Goal: Task Accomplishment & Management: Complete application form

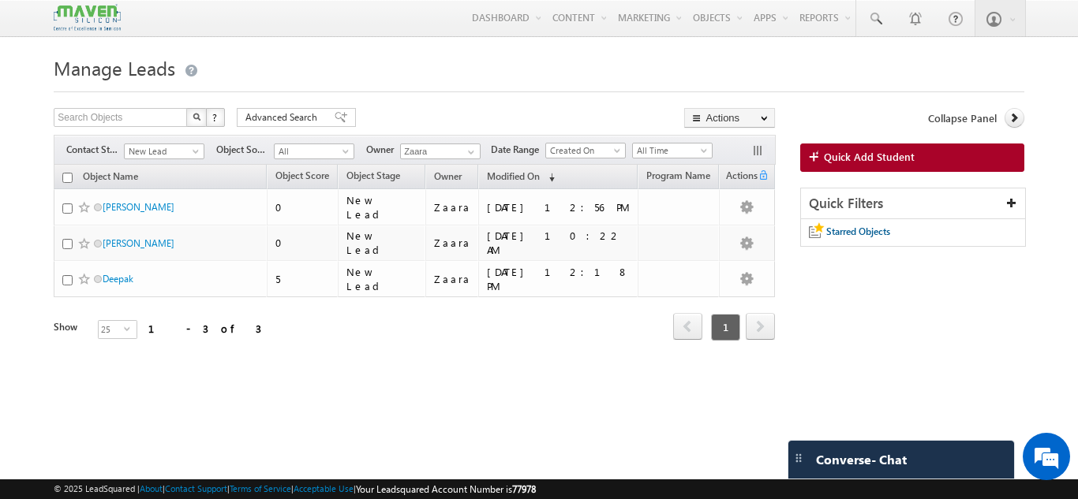
click at [548, 72] on h1 "Manage Leads" at bounding box center [539, 66] width 970 height 31
click at [845, 161] on span "Quick Add Student" at bounding box center [869, 157] width 91 height 14
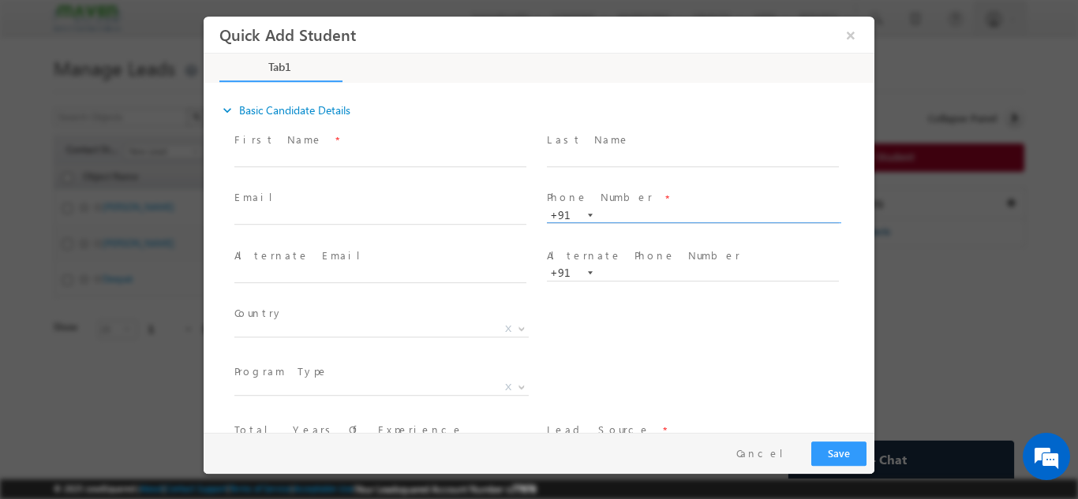
click at [675, 219] on input "text" at bounding box center [693, 216] width 292 height 16
type input "9916912753"
click at [665, 196] on span "Phone Number *" at bounding box center [692, 197] width 291 height 17
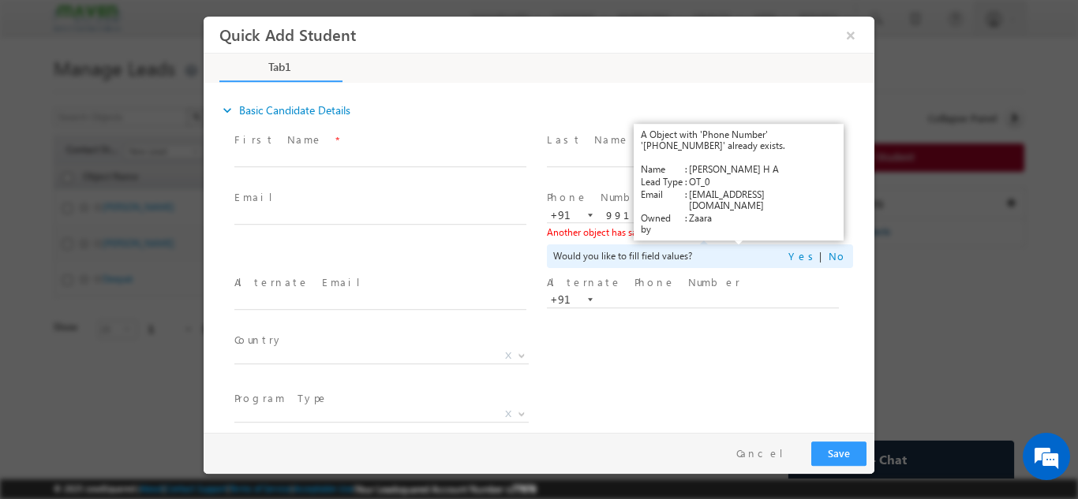
click at [724, 236] on link "View Details" at bounding box center [739, 231] width 49 height 10
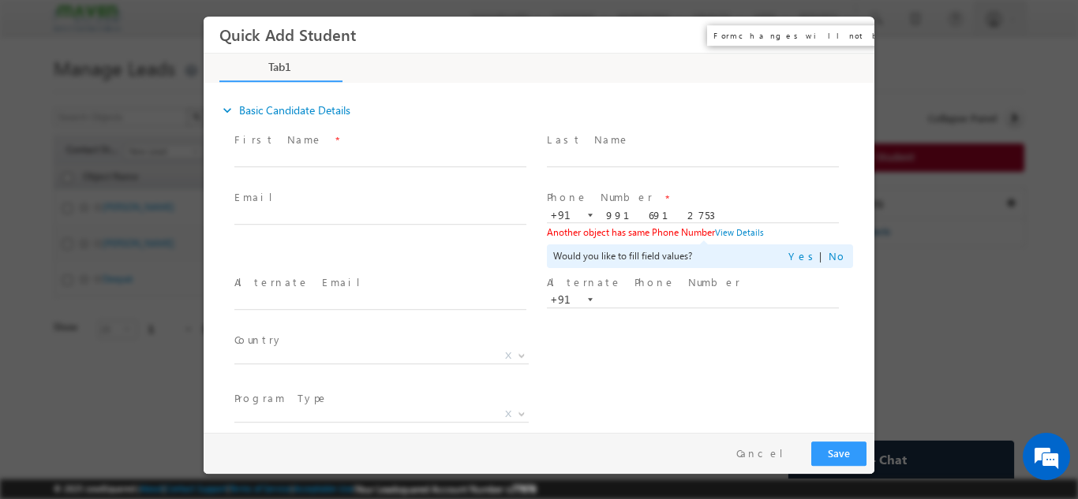
click at [851, 36] on button "×" at bounding box center [850, 34] width 27 height 29
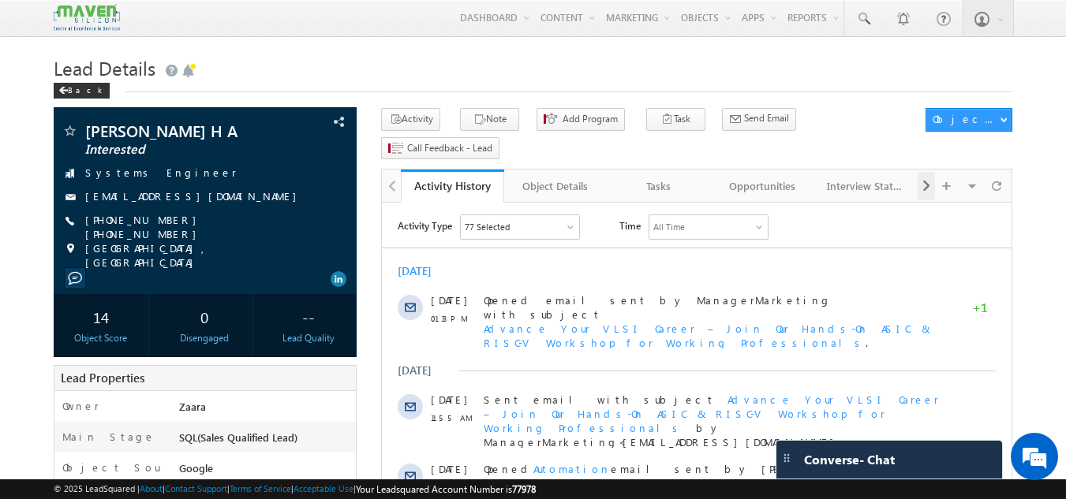
click at [928, 172] on span at bounding box center [926, 186] width 9 height 28
click at [923, 172] on span at bounding box center [926, 186] width 9 height 28
click at [867, 177] on div "Documents" at bounding box center [865, 186] width 77 height 19
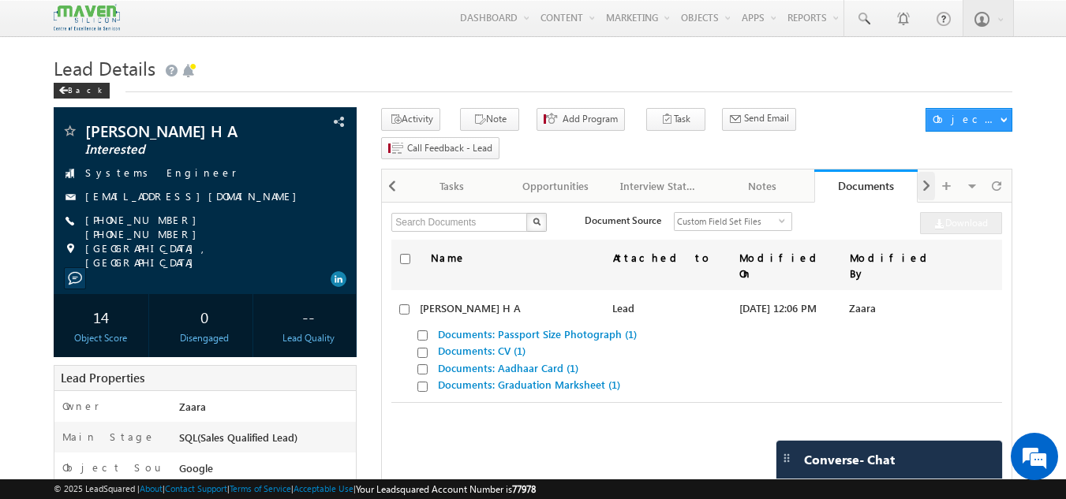
click at [925, 172] on span at bounding box center [926, 186] width 9 height 28
click at [398, 172] on div at bounding box center [392, 186] width 17 height 28
click at [685, 177] on div "Interview Status" at bounding box center [658, 186] width 77 height 19
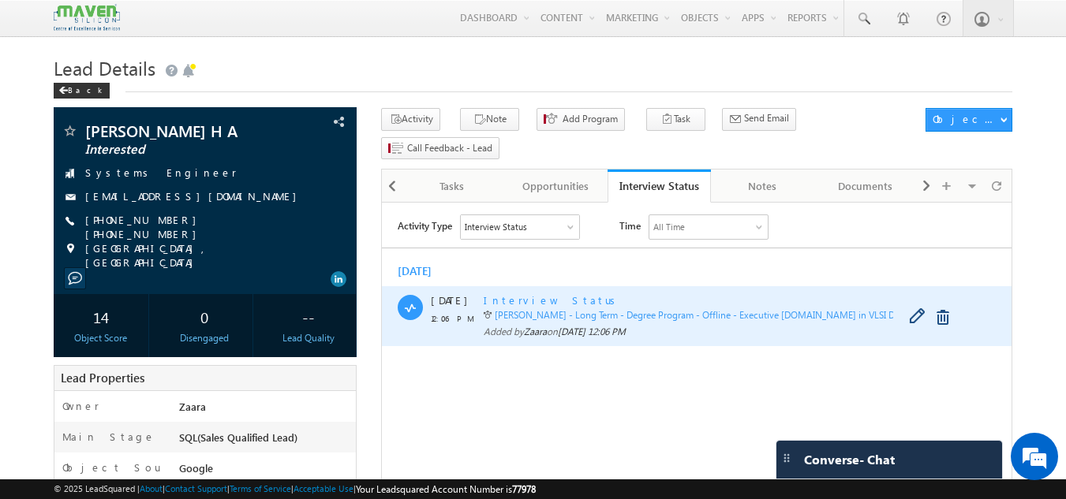
click at [499, 299] on span "Interview Status" at bounding box center [552, 300] width 137 height 13
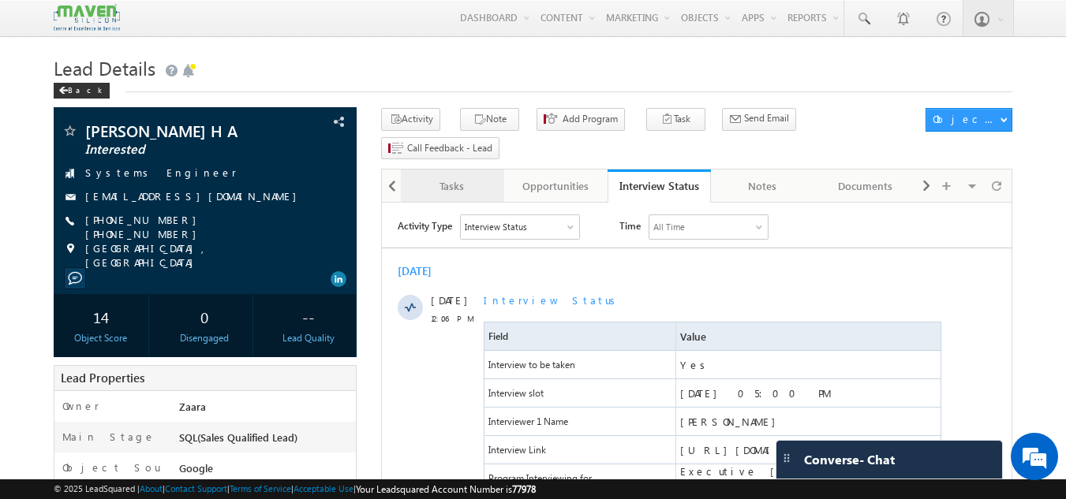
click at [452, 170] on link "Tasks" at bounding box center [452, 186] width 103 height 33
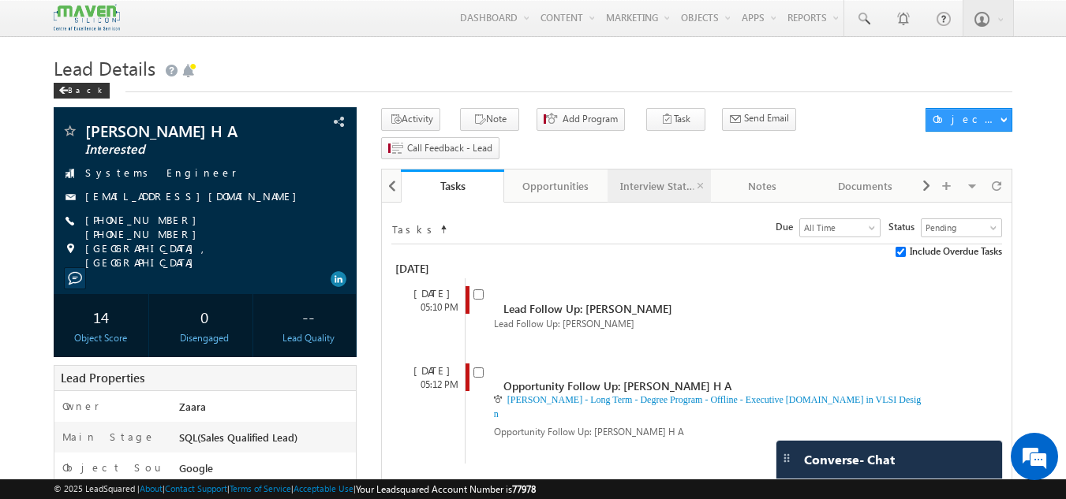
click at [672, 177] on div "Interview Status" at bounding box center [658, 186] width 77 height 19
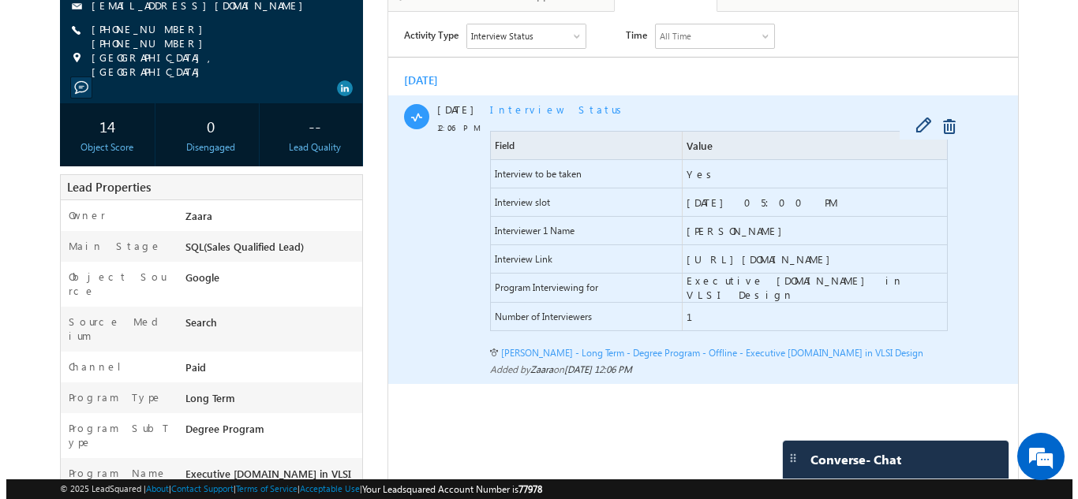
scroll to position [192, 0]
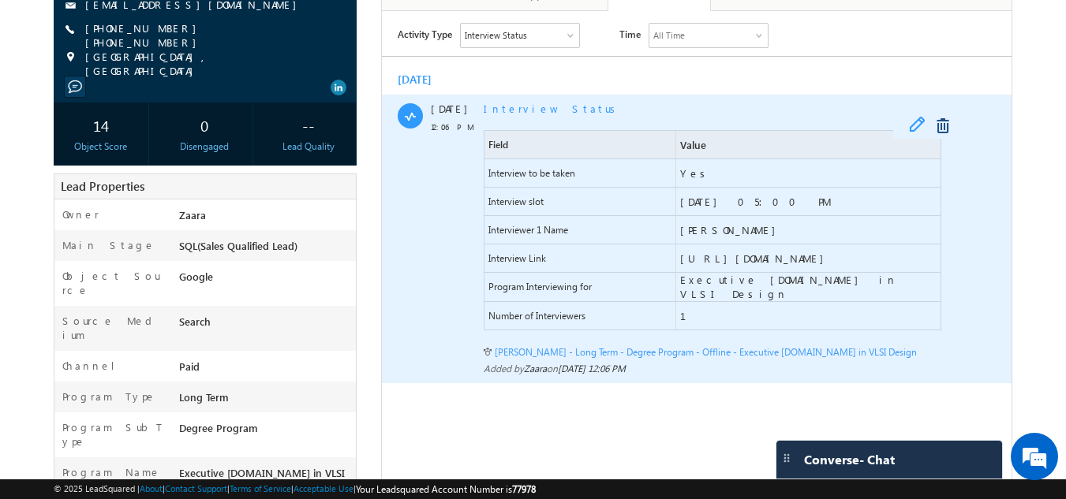
click at [913, 129] on span at bounding box center [921, 126] width 24 height 19
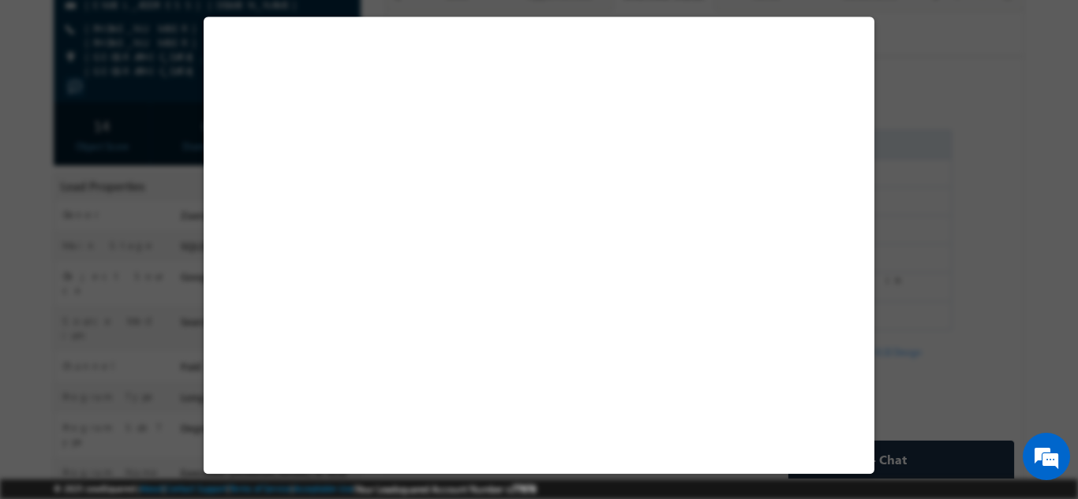
select select "Long Term"
select select "Degree Program"
select select "Executive [DOMAIN_NAME] in VLSI Design"
select select "Yes"
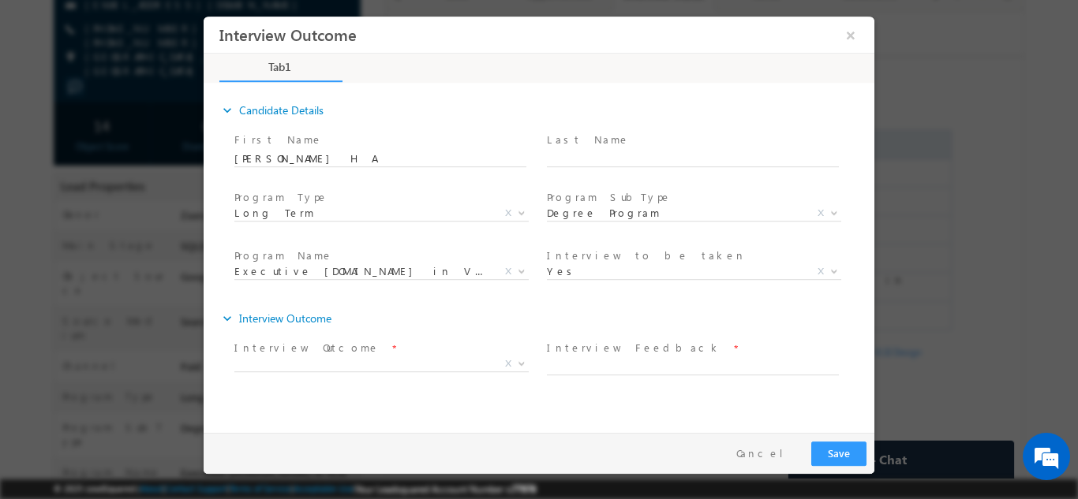
scroll to position [0, 0]
click at [406, 365] on span "X" at bounding box center [381, 364] width 294 height 16
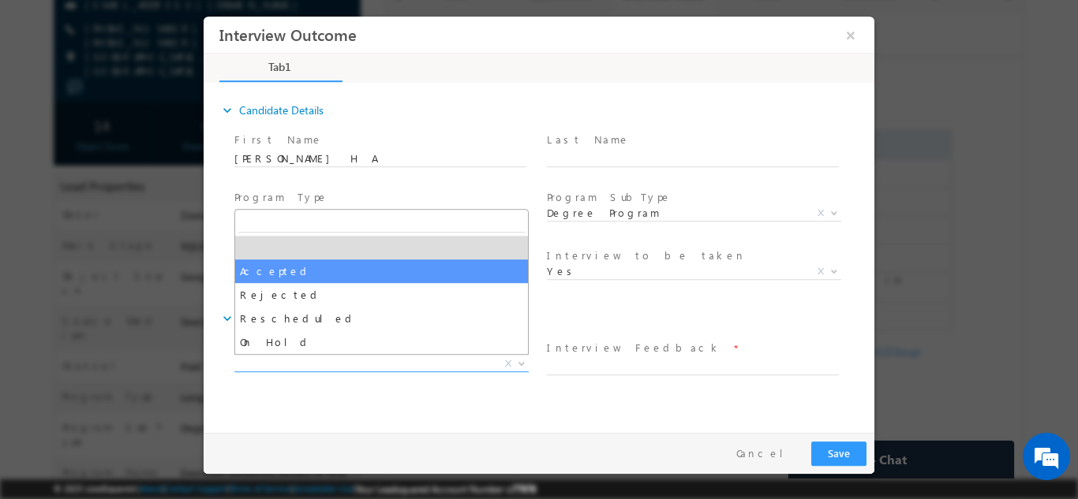
select select "Accepted"
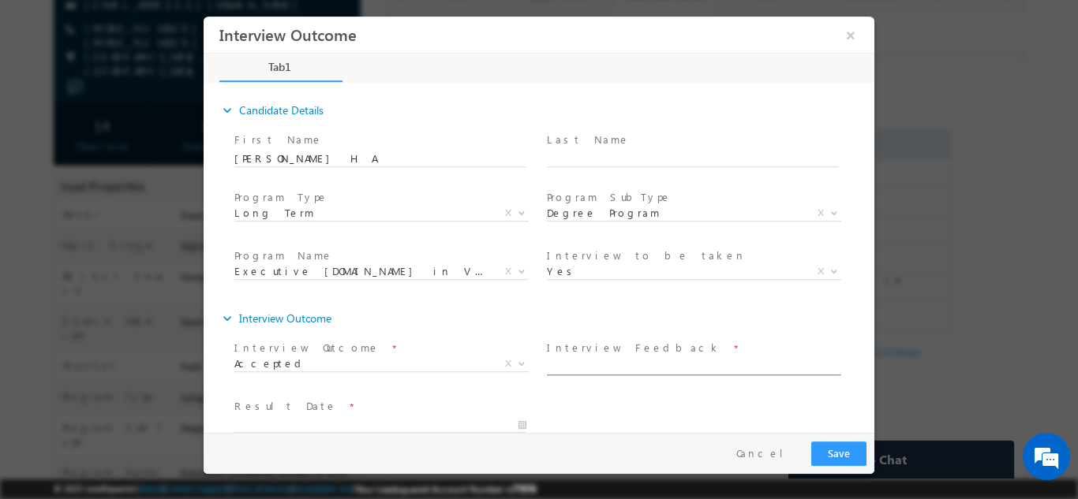
click at [602, 368] on input "text" at bounding box center [693, 367] width 292 height 16
type input "Selected"
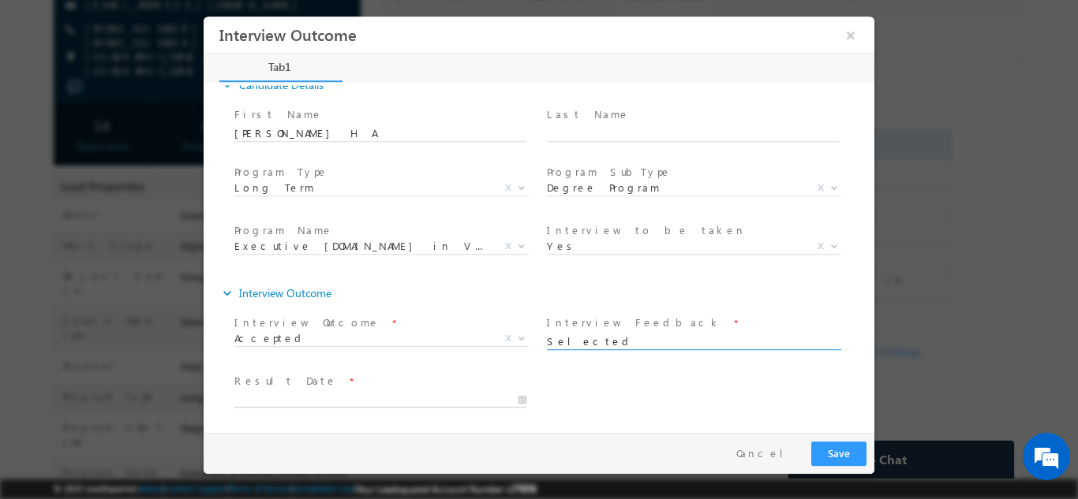
type input "15/10/2025 3:48 PM"
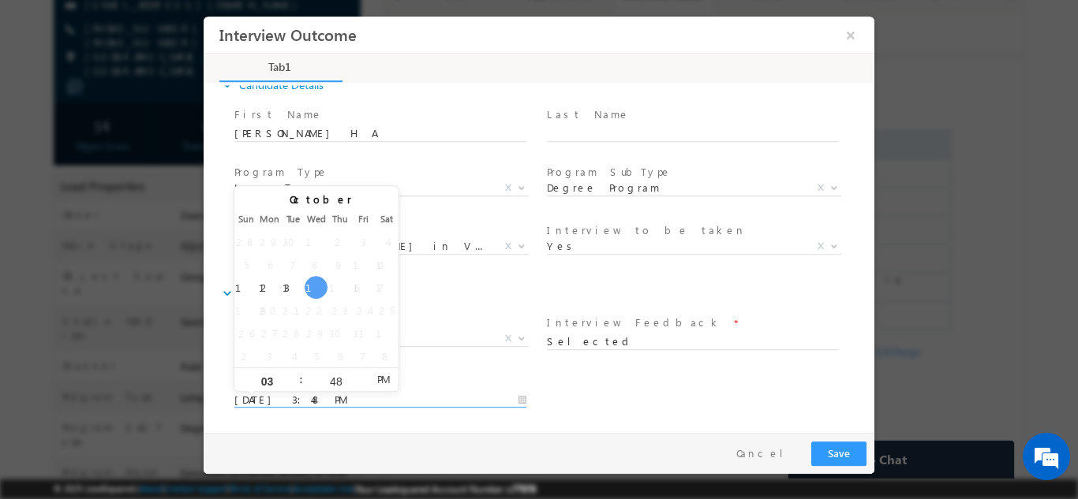
click at [362, 399] on input "15/10/2025 3:48 PM" at bounding box center [380, 400] width 292 height 16
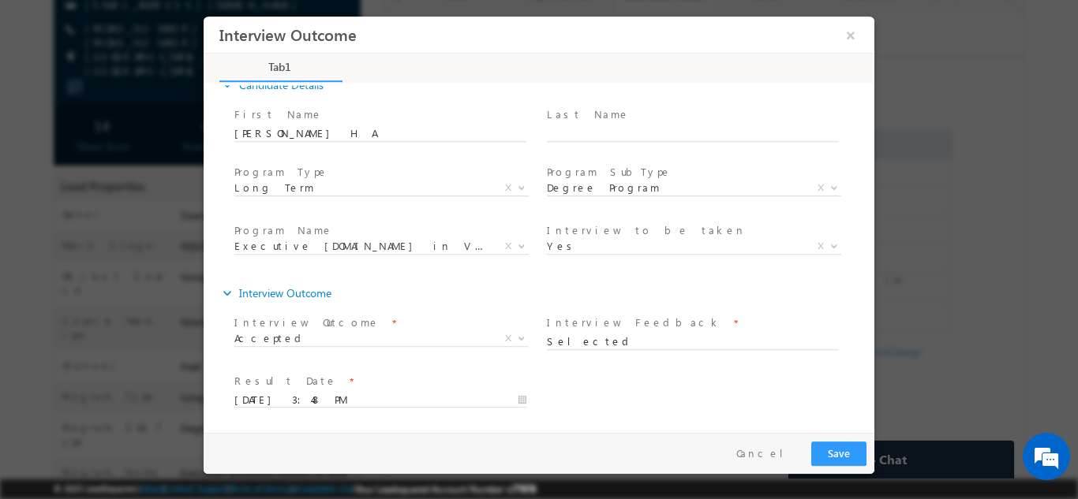
click at [635, 372] on div "Result Date * 15/10/2025 3:48 PM" at bounding box center [552, 398] width 643 height 58
click at [839, 456] on button "Save" at bounding box center [838, 453] width 55 height 24
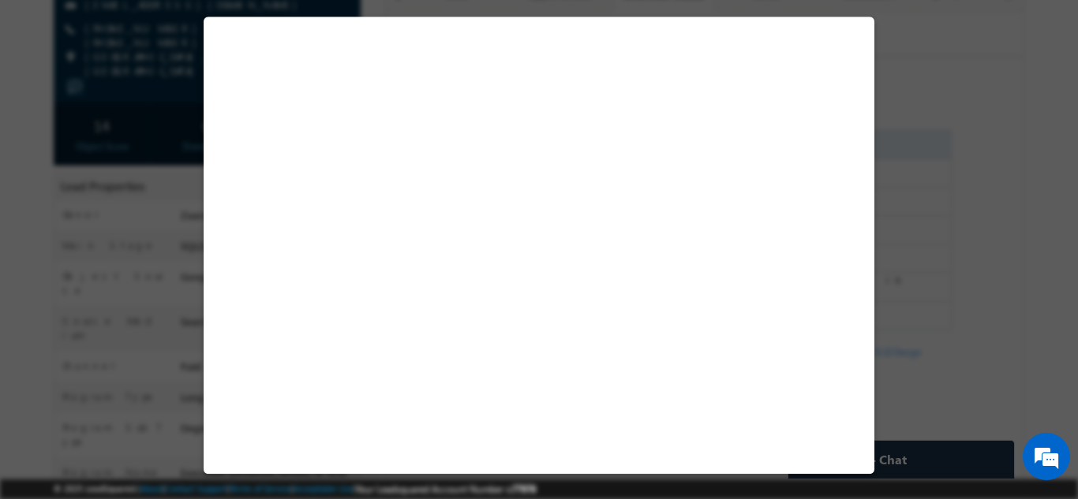
select select "Long Term"
select select "Degree Program"
select select "Executive [DOMAIN_NAME] in VLSI Design"
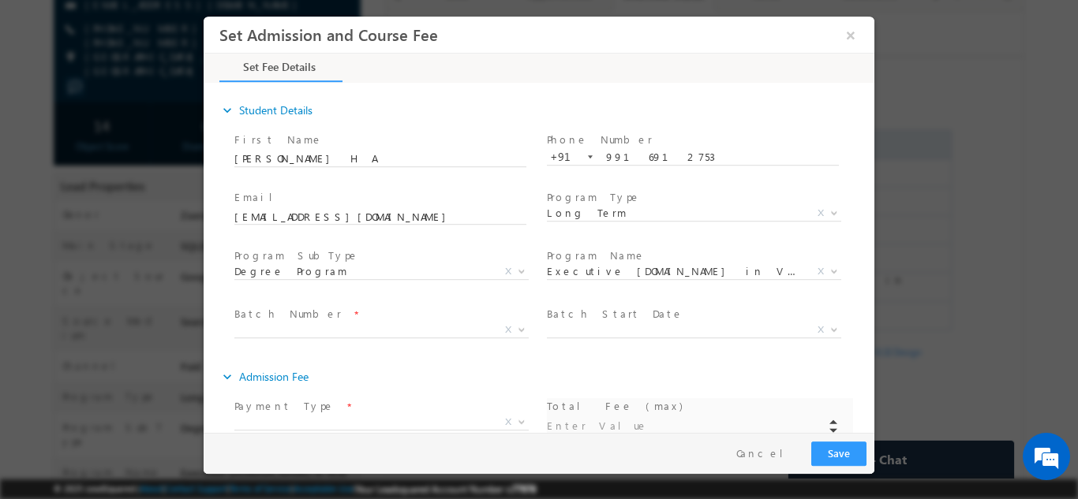
scroll to position [0, 0]
type input "59000"
type input "590000"
click at [414, 336] on span "PESMTECH01 PESMTECH02 RN123 RN124 RN125 RN126 RN127 RN128 BPRN26 BPRN27 BPRN28 …" at bounding box center [387, 332] width 306 height 19
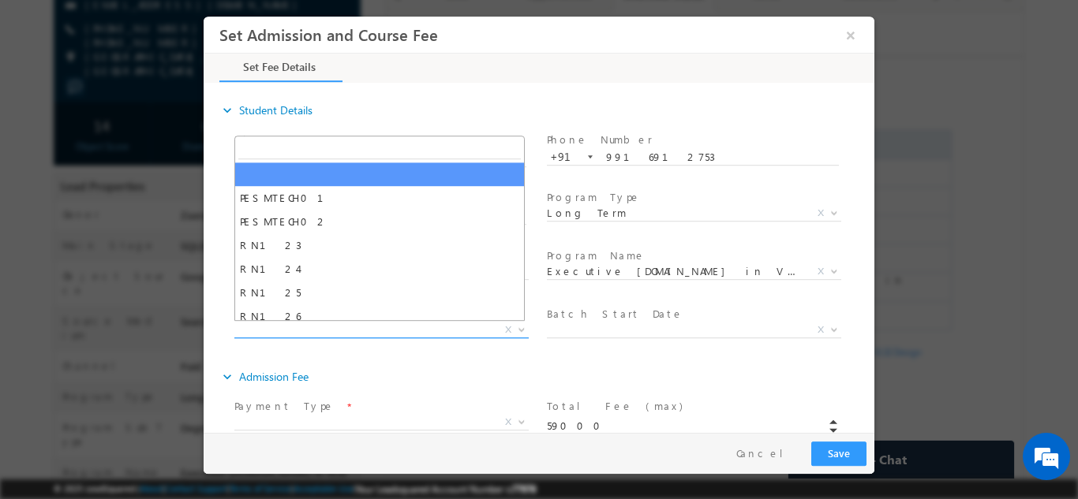
click at [414, 328] on span "X" at bounding box center [381, 330] width 294 height 16
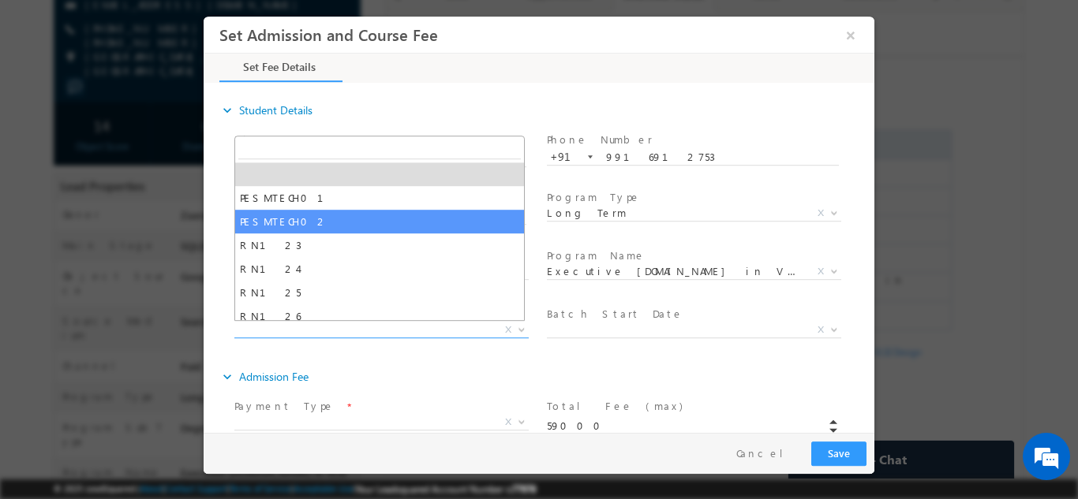
select select "PESMTECH02"
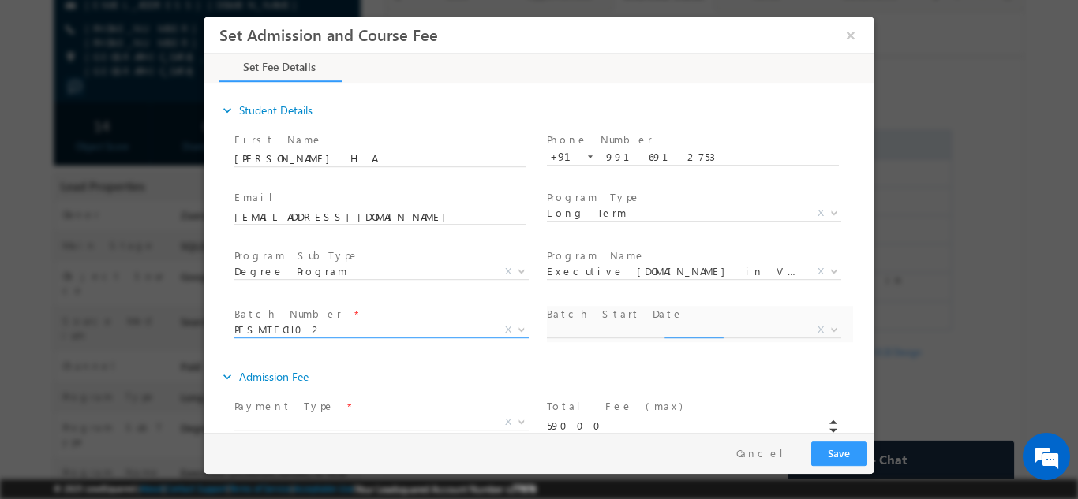
select select "Nov Cohort"
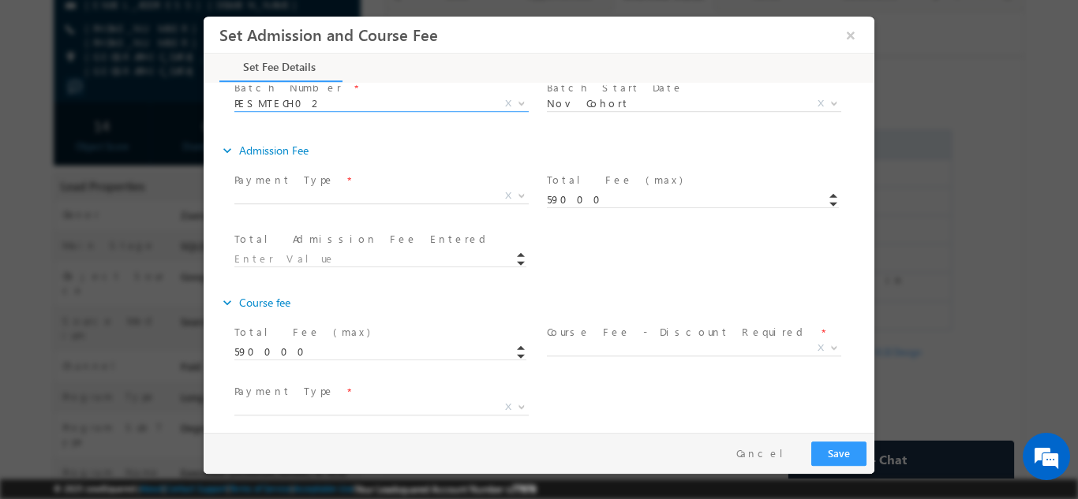
scroll to position [227, 0]
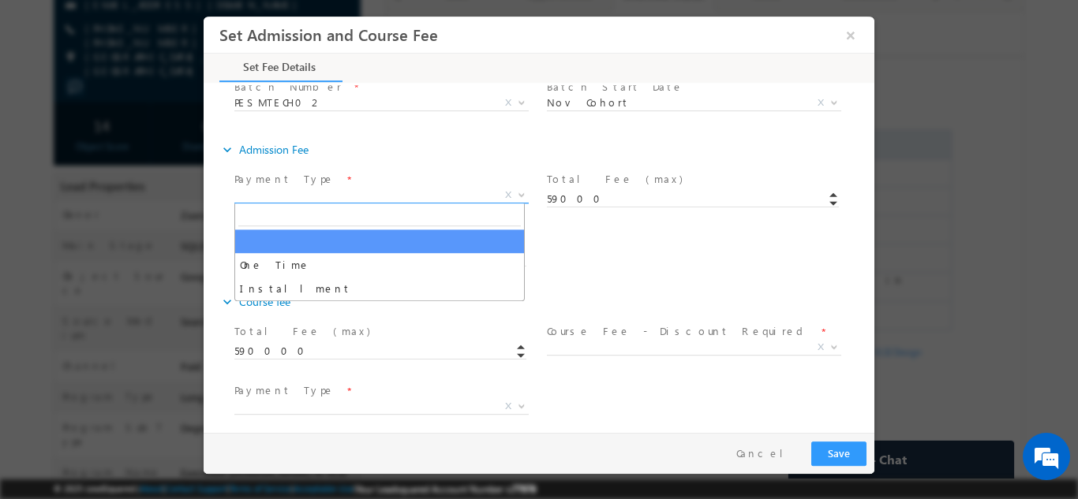
click at [345, 195] on span "X" at bounding box center [381, 195] width 294 height 16
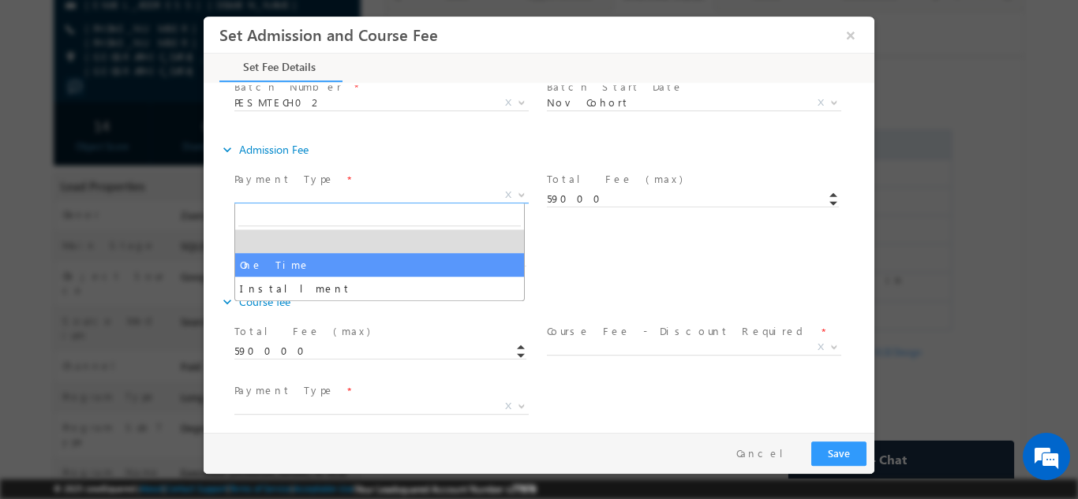
select select "One Time"
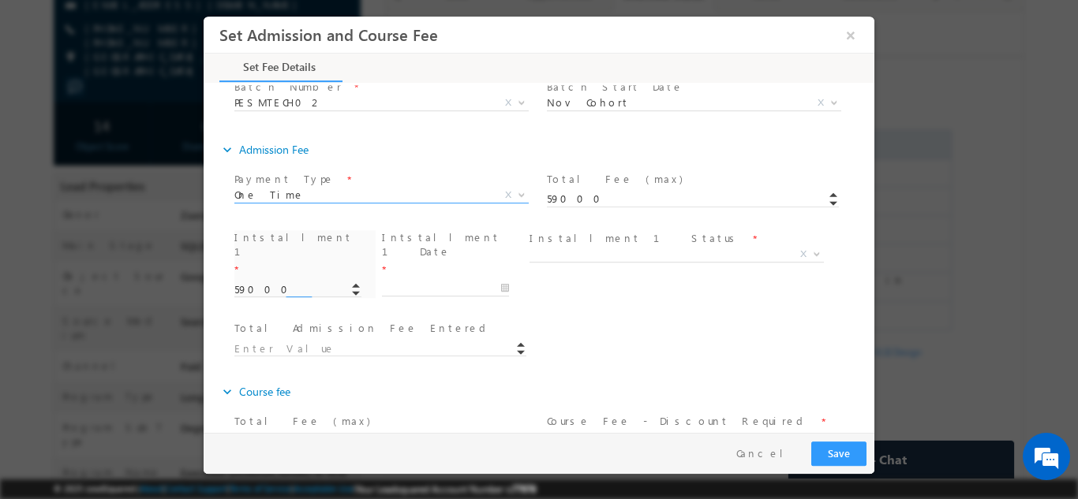
type input "59000.00"
type input "59000"
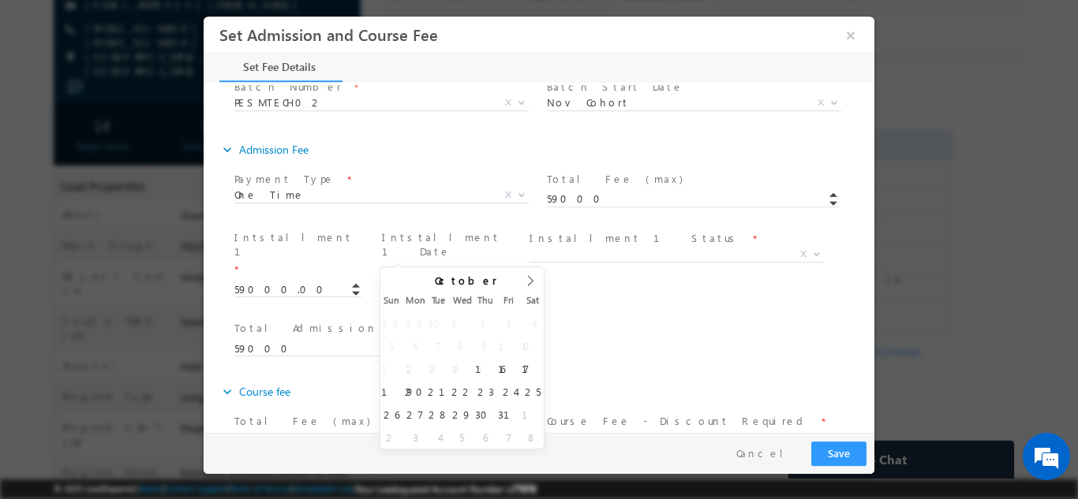
click at [436, 280] on input "text" at bounding box center [445, 288] width 127 height 16
type input "16/10/2025"
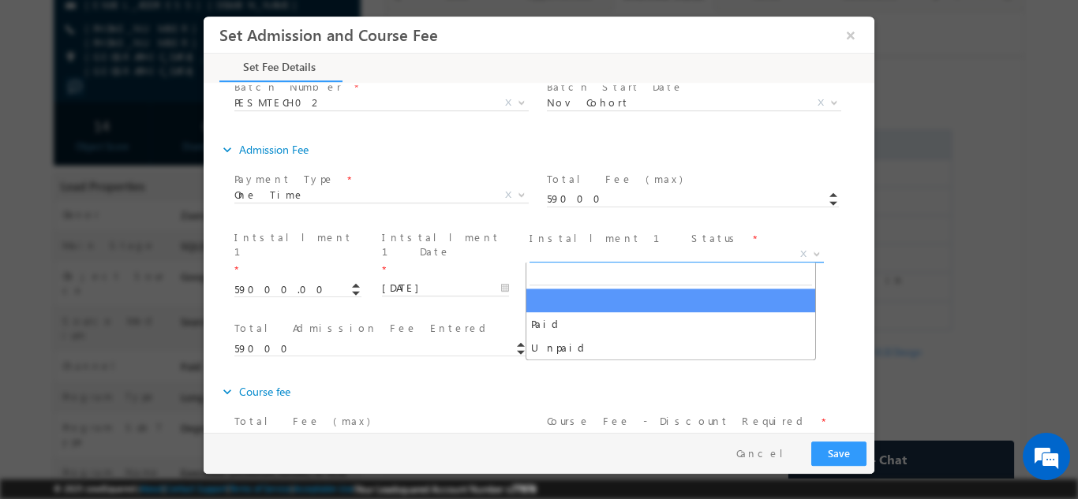
click at [565, 251] on span "X" at bounding box center [676, 254] width 294 height 16
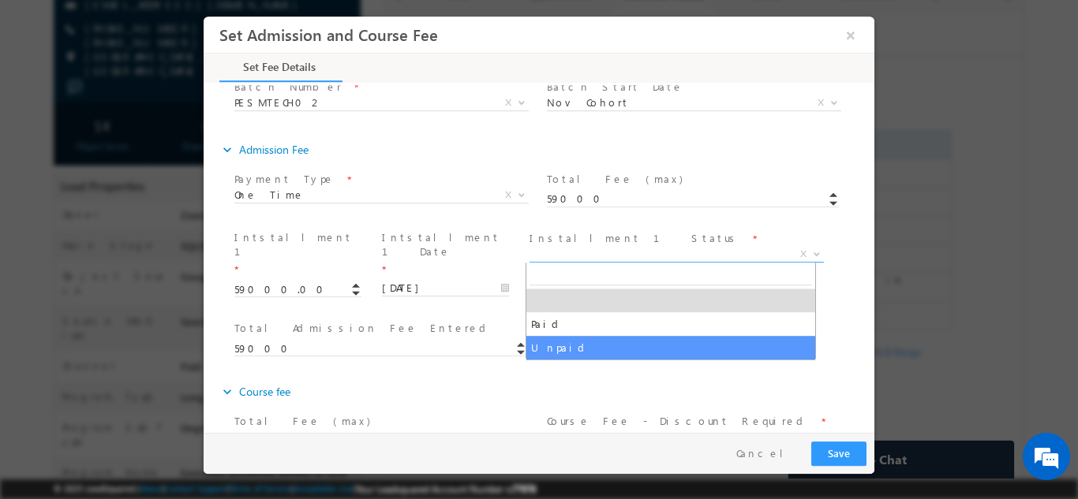
select select "Unpaid"
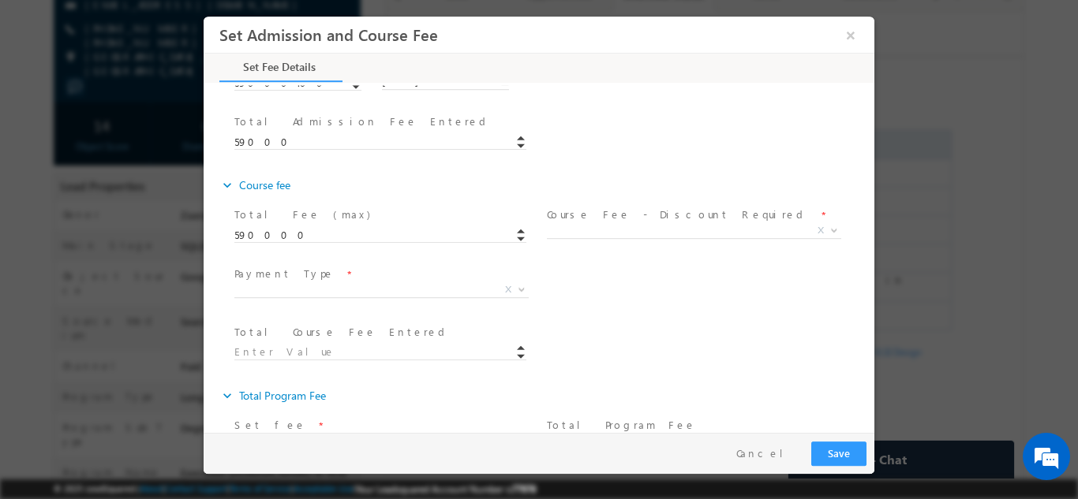
scroll to position [443, 0]
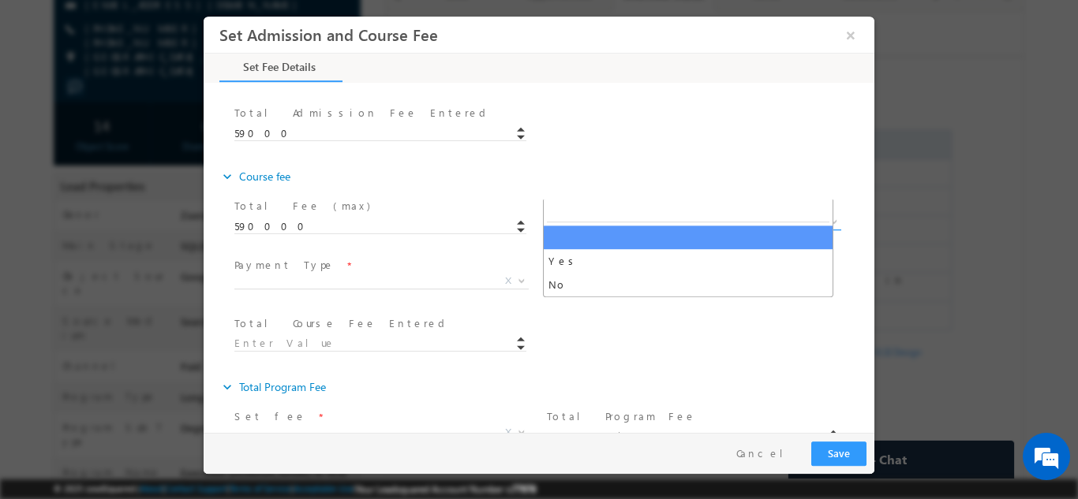
click at [623, 214] on span "X" at bounding box center [694, 222] width 294 height 16
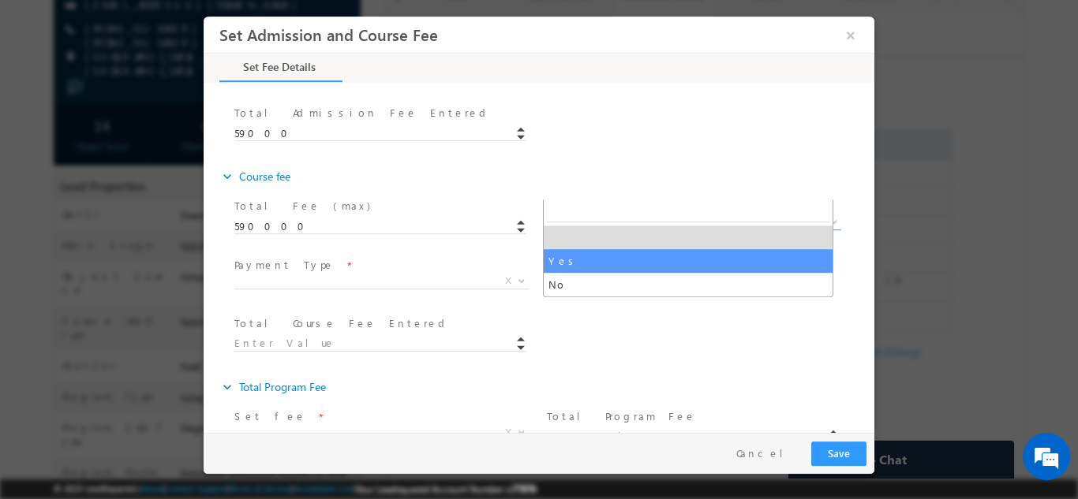
select select "Yes"
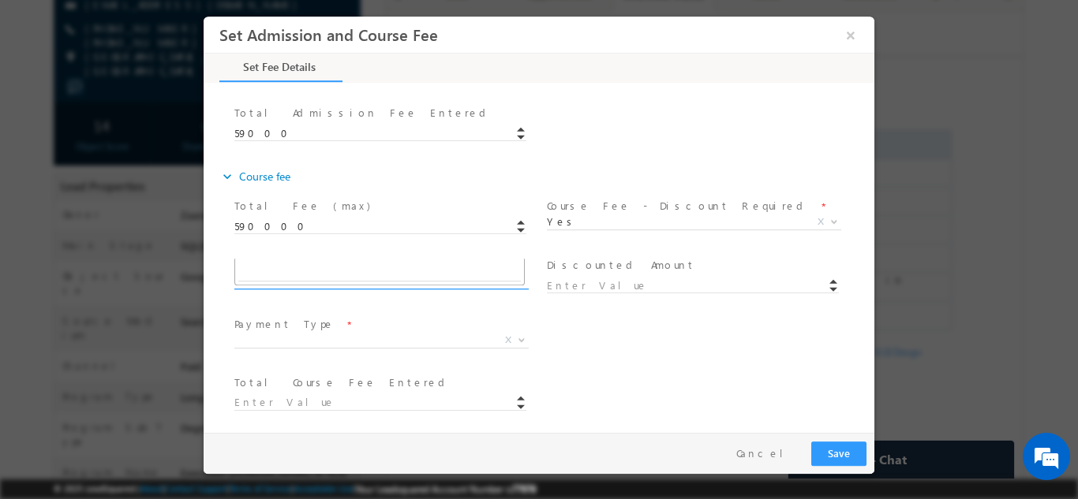
click at [402, 273] on span "X" at bounding box center [381, 281] width 294 height 16
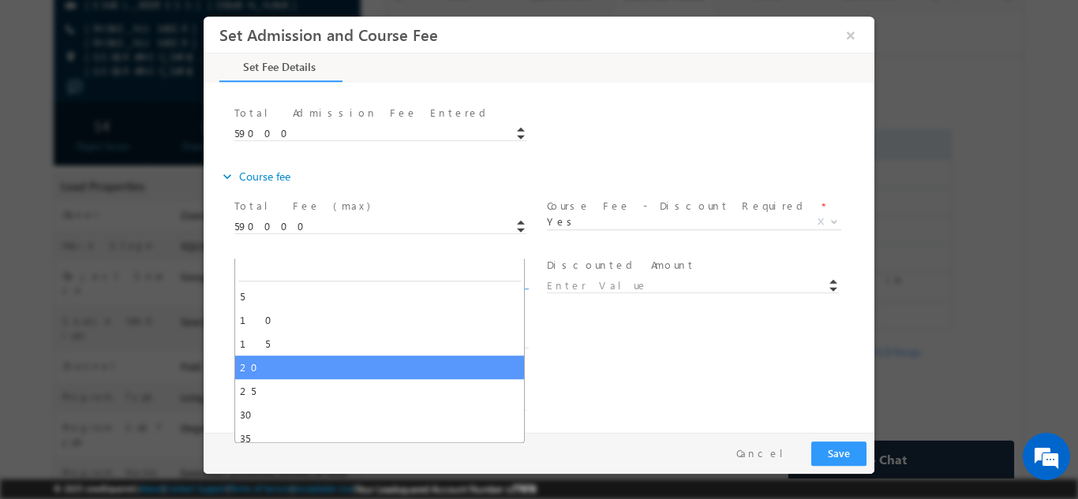
type input "472000"
select select "20"
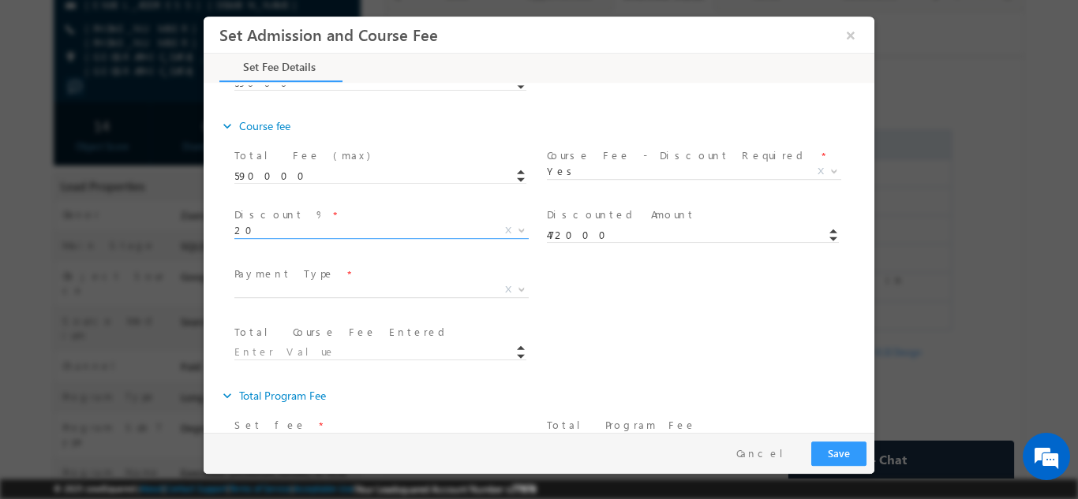
scroll to position [567, 0]
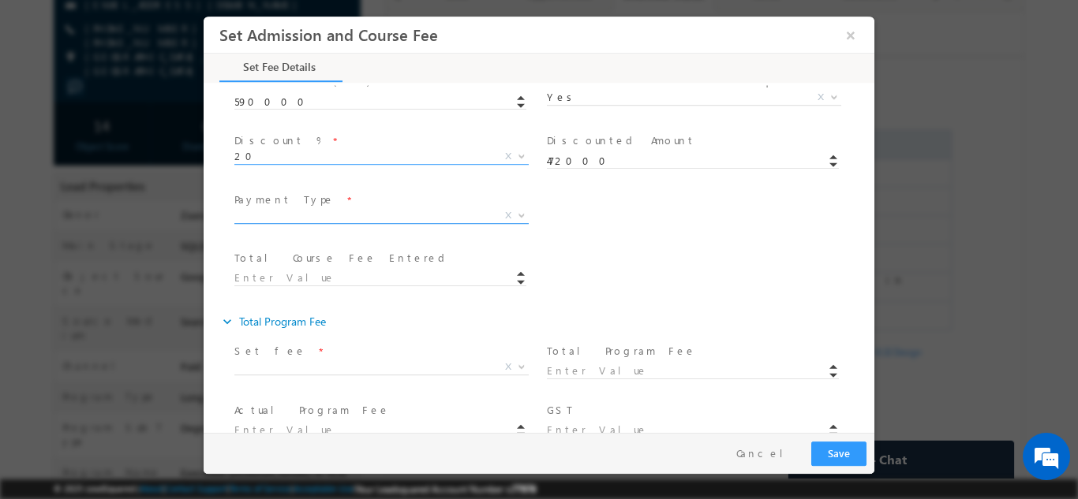
click at [363, 208] on span "X" at bounding box center [381, 216] width 294 height 16
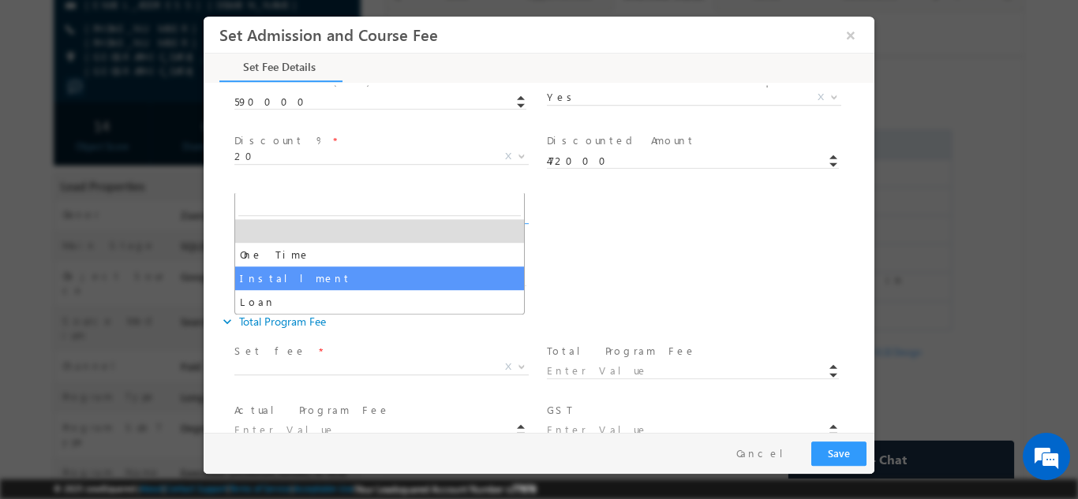
select select "Installment"
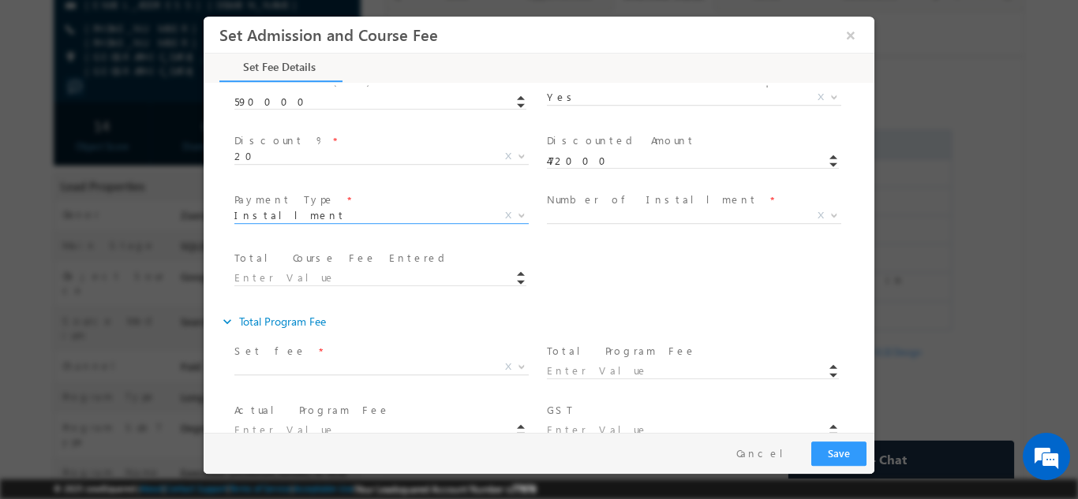
type input "59000.00"
type input "59000"
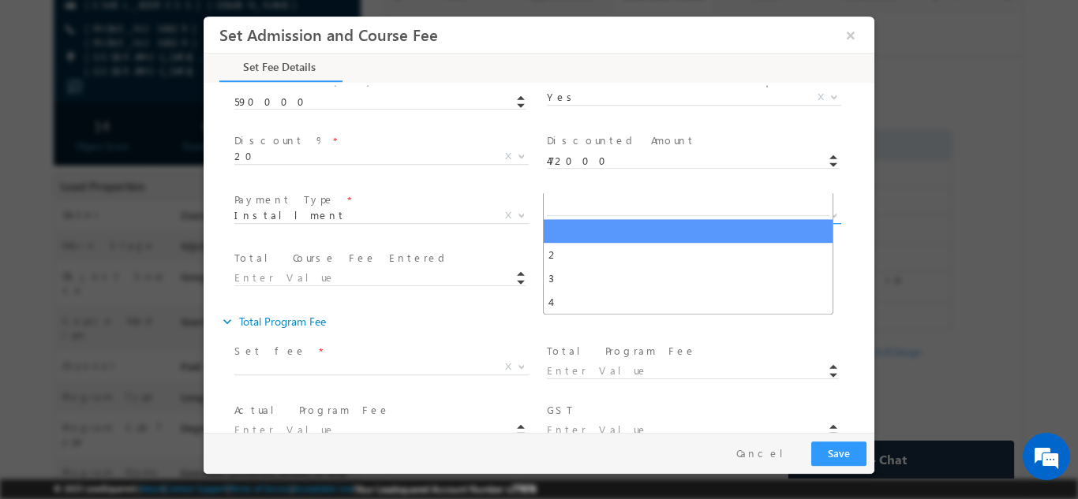
click at [614, 208] on span "X" at bounding box center [694, 216] width 294 height 16
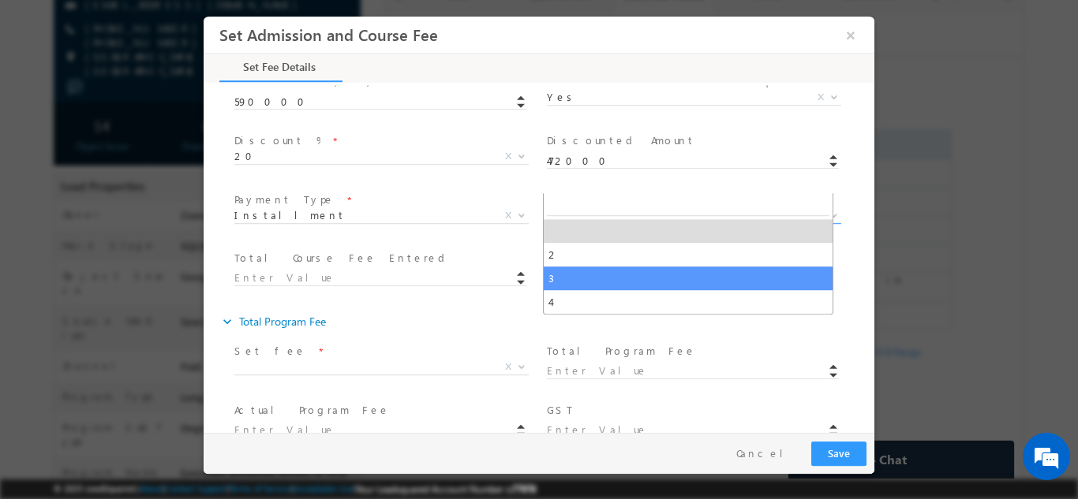
select select "3"
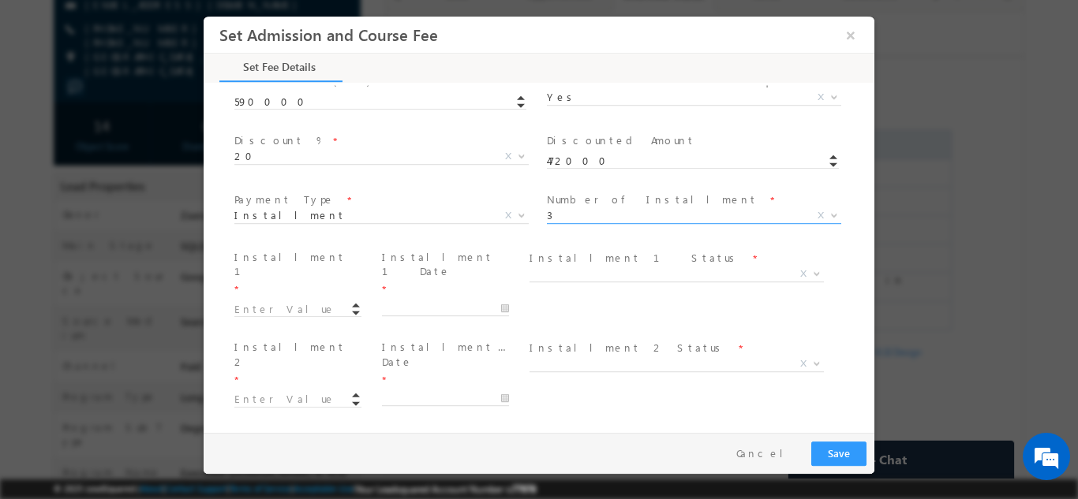
type input "59000.00"
type input "59000"
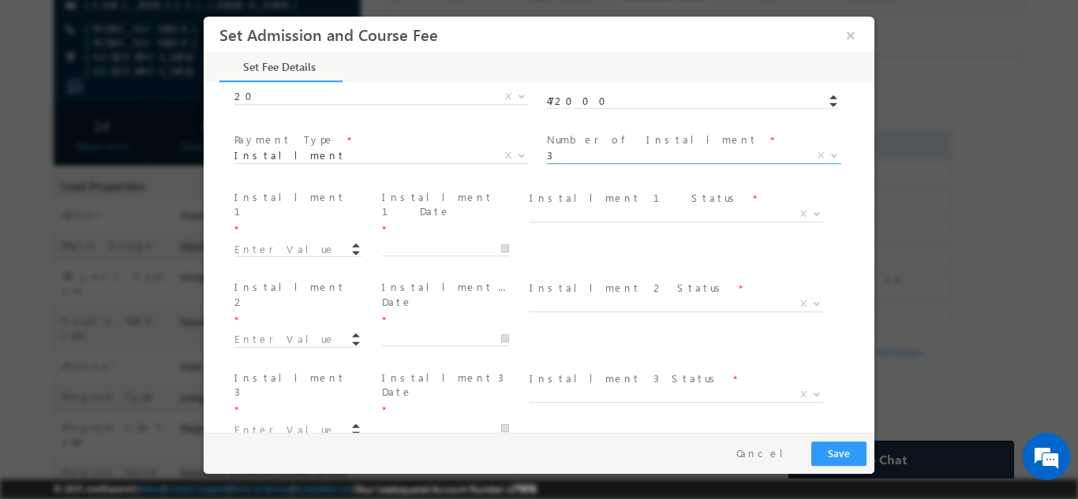
scroll to position [634, 0]
click at [271, 235] on input at bounding box center [297, 243] width 127 height 16
type input "236000.00"
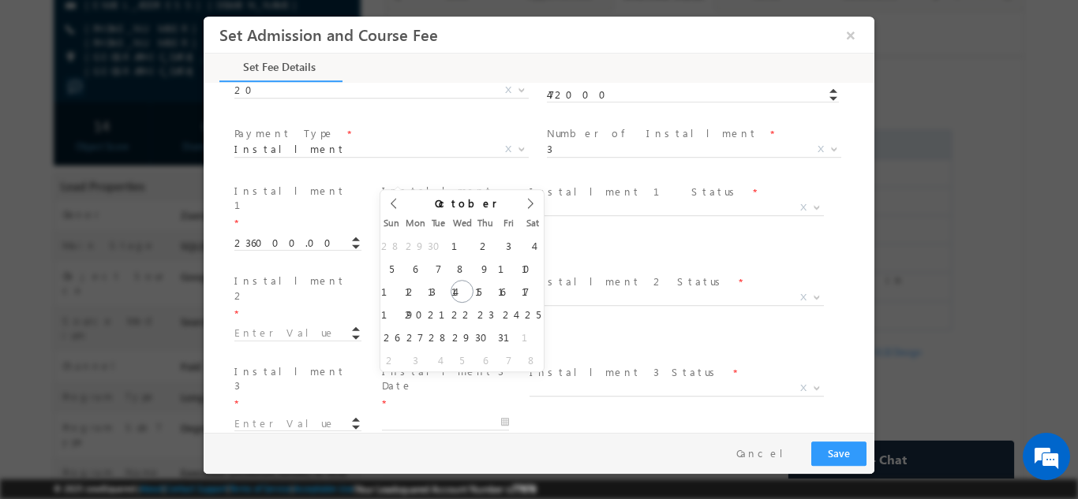
click at [415, 234] on input "text" at bounding box center [445, 242] width 127 height 16
click at [533, 201] on icon at bounding box center [530, 202] width 11 height 11
type input "05/11/2025"
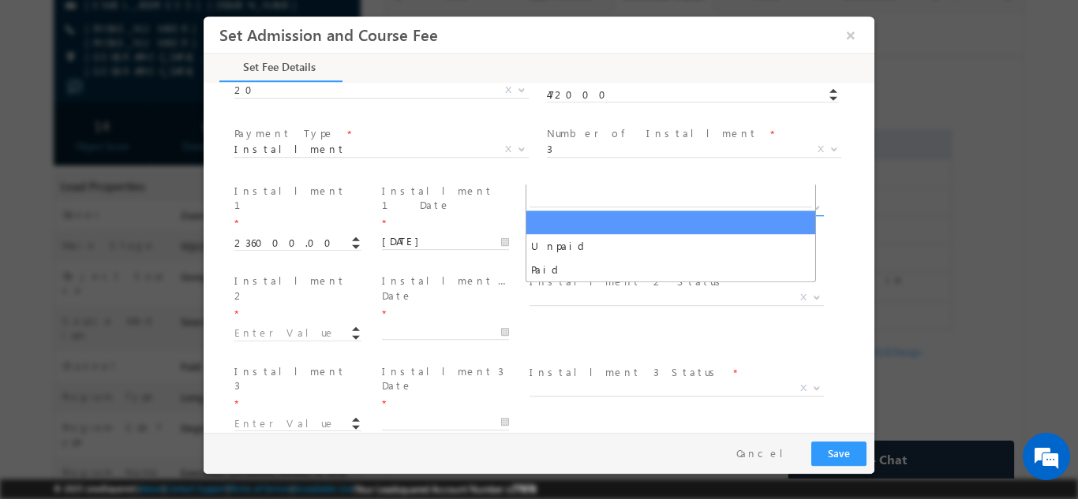
click at [555, 200] on span "X" at bounding box center [676, 208] width 294 height 16
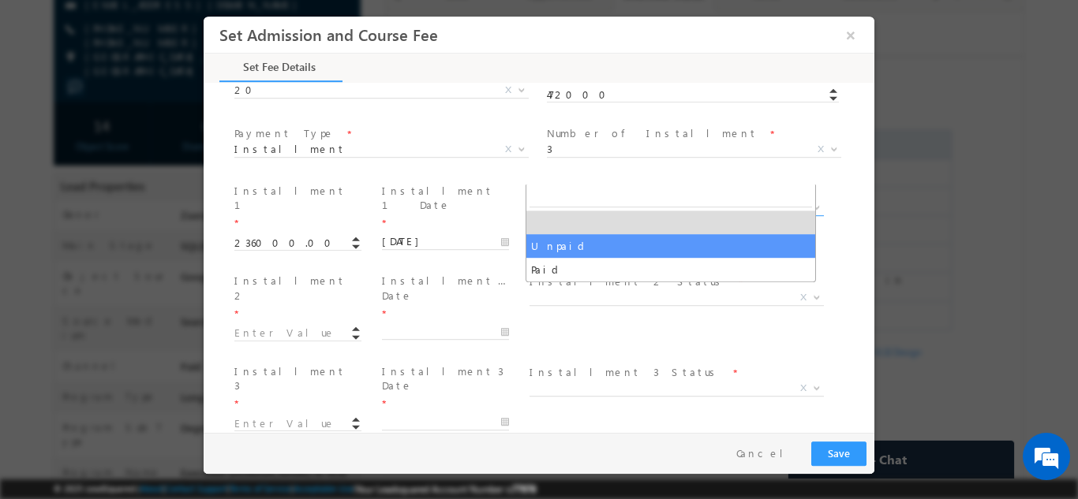
select select "Unpaid"
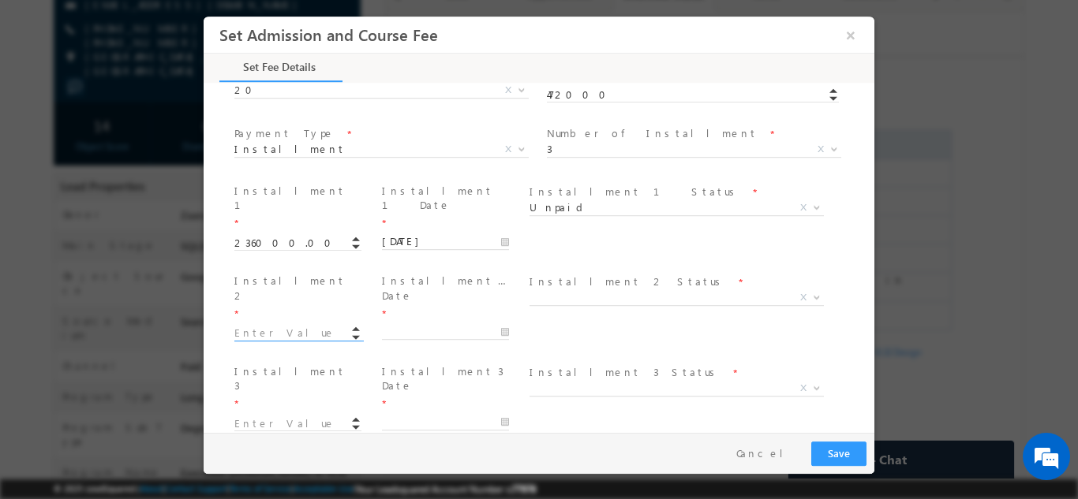
click at [301, 325] on input at bounding box center [297, 333] width 127 height 16
type input "177000.00"
click at [411, 324] on input "text" at bounding box center [445, 332] width 127 height 16
type input "2026"
click at [500, 269] on span at bounding box center [505, 272] width 11 height 6
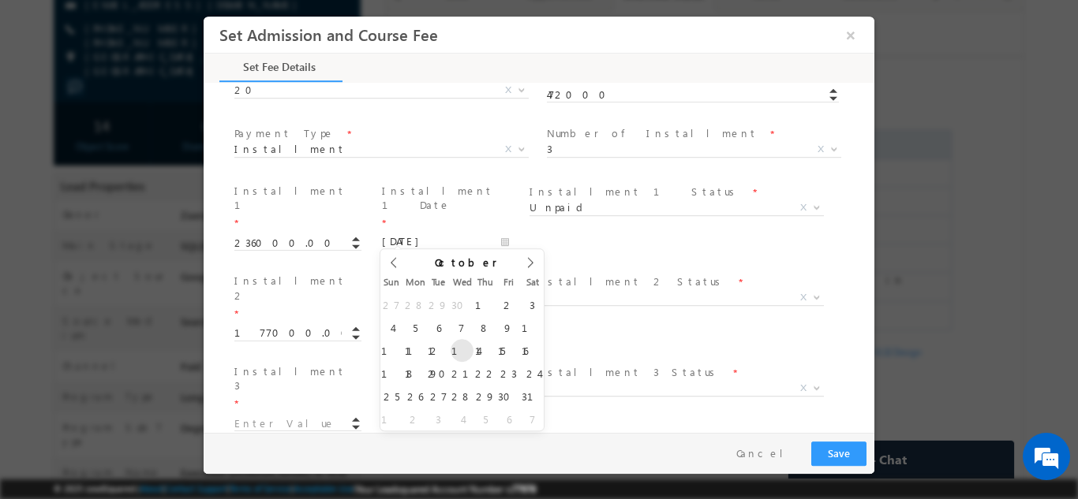
type input "14/10/2026"
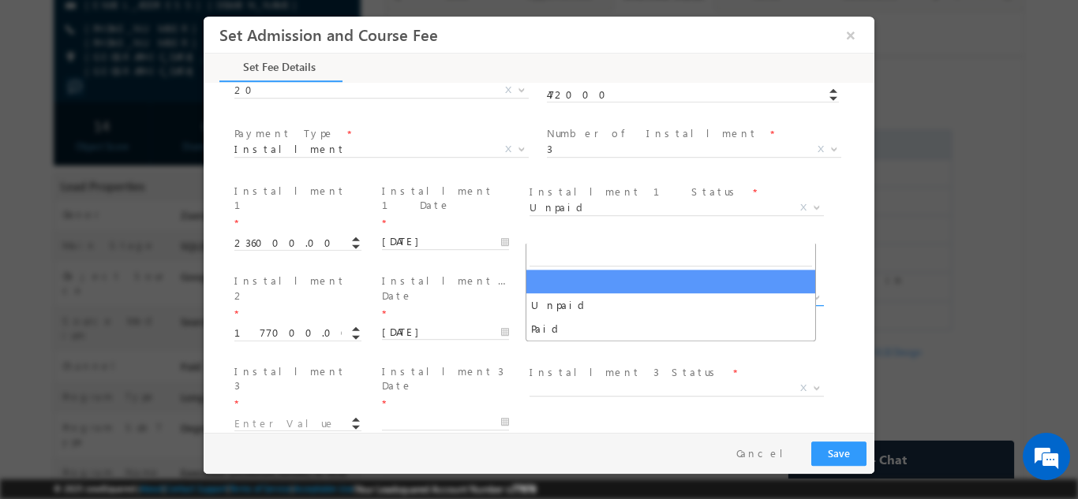
click at [573, 290] on span "X" at bounding box center [676, 298] width 294 height 16
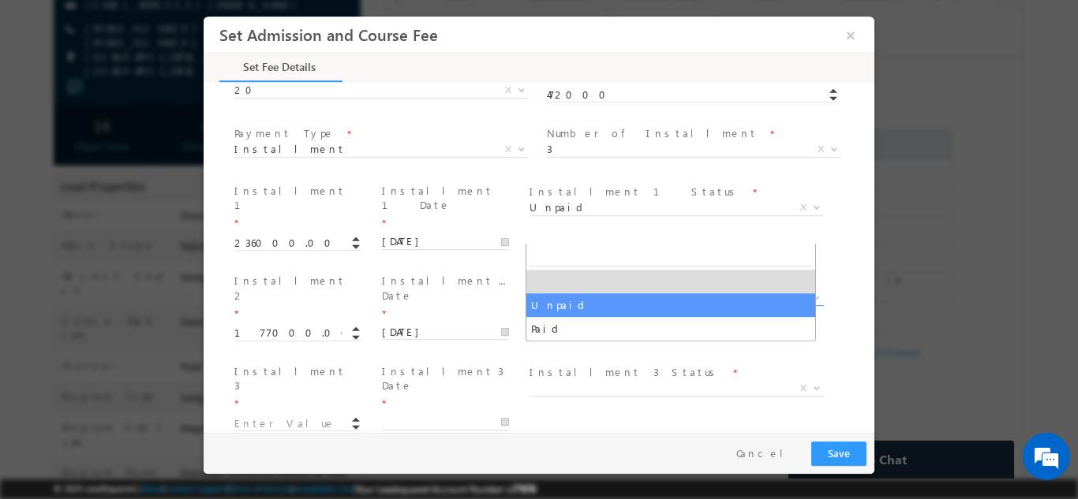
select select "Unpaid"
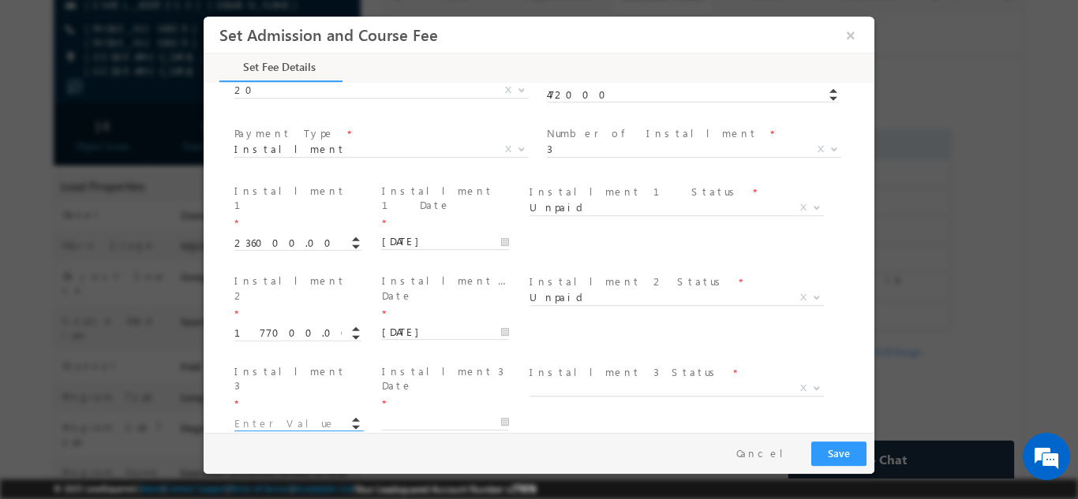
click at [290, 413] on span at bounding box center [304, 422] width 141 height 18
type input "59000.00"
type input "472000"
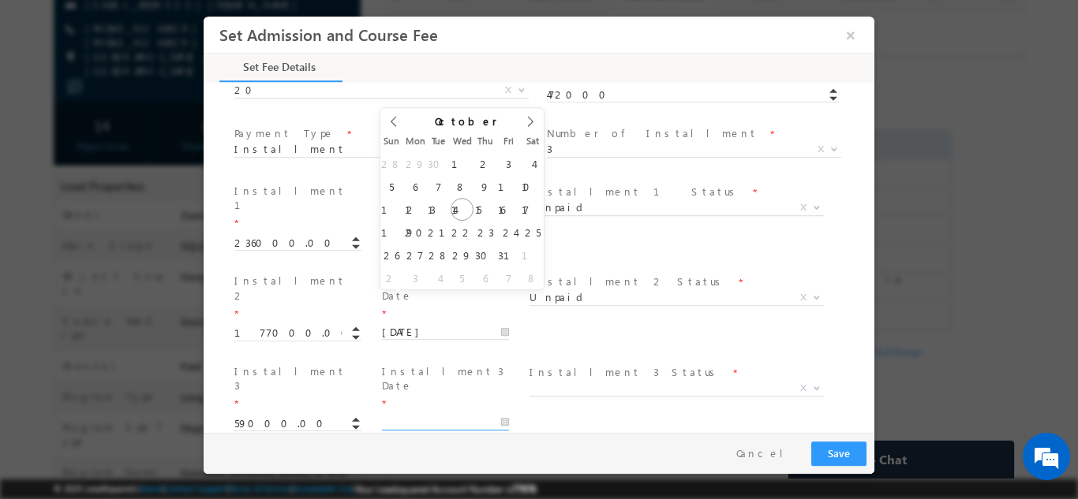
click at [406, 414] on input "text" at bounding box center [445, 422] width 127 height 16
click at [500, 134] on span at bounding box center [505, 137] width 11 height 6
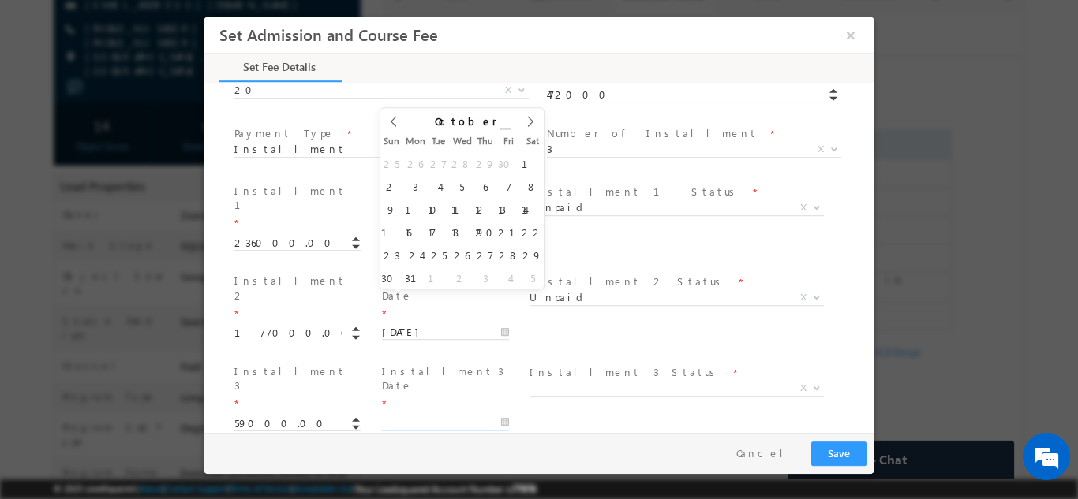
click at [500, 128] on span at bounding box center [505, 131] width 11 height 6
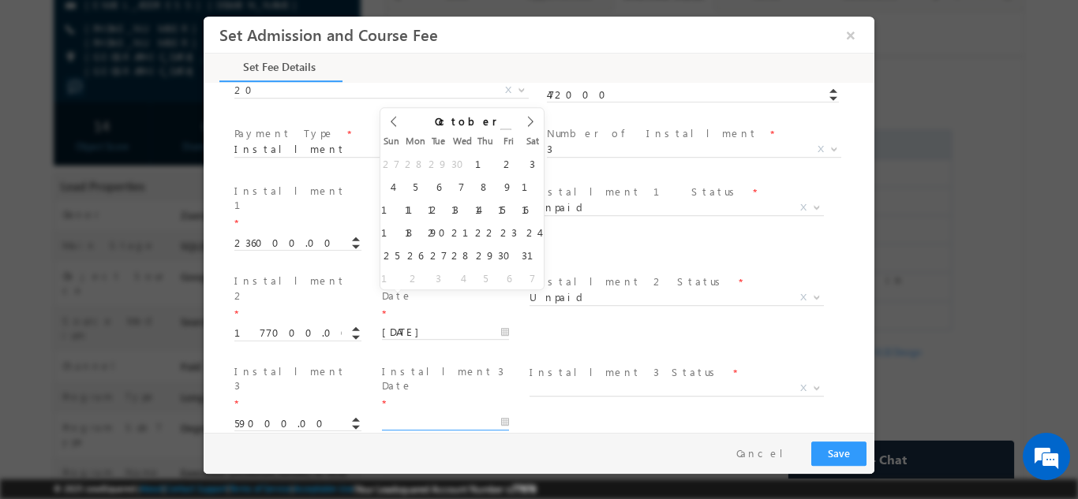
type input "2027"
click at [500, 128] on span at bounding box center [505, 131] width 11 height 6
type input "14/10/2027"
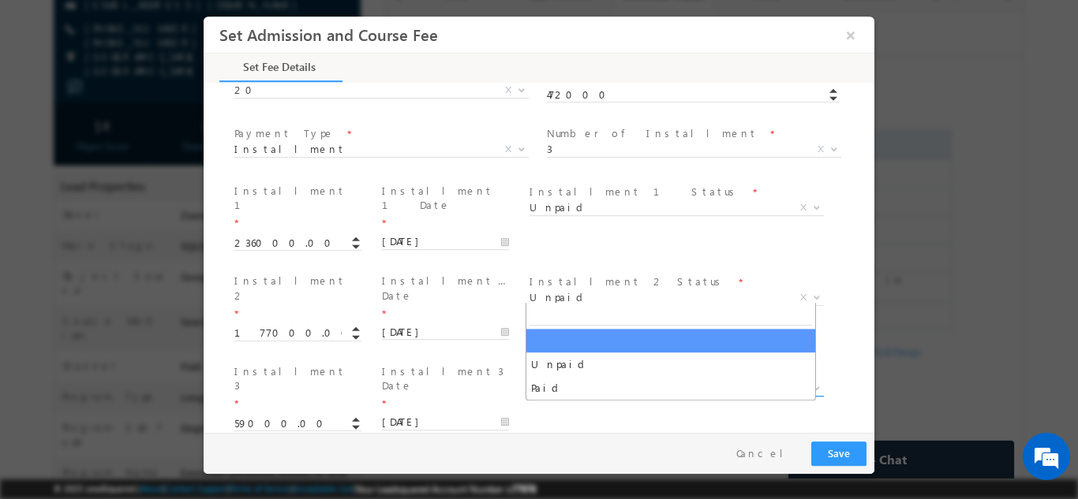
click at [548, 380] on span "X" at bounding box center [676, 388] width 294 height 16
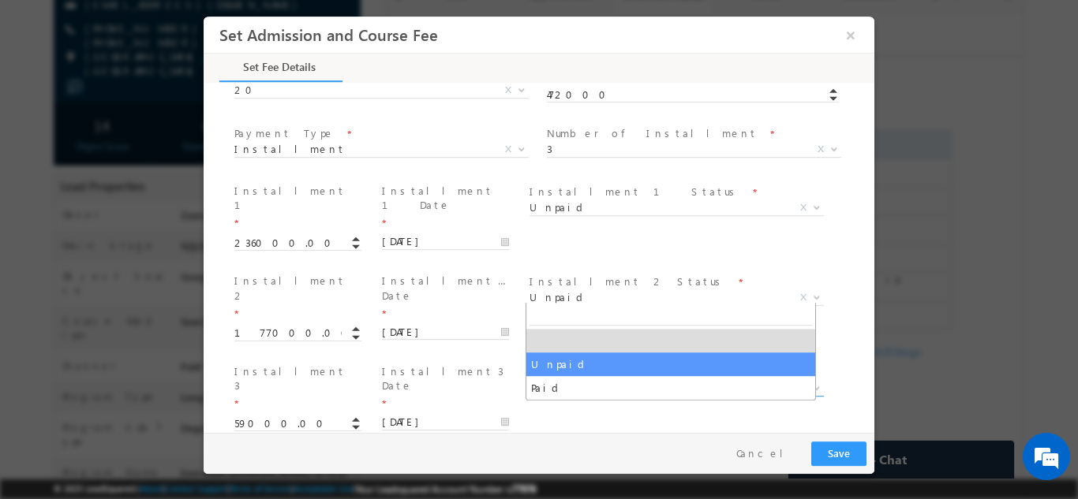
select select "Unpaid"
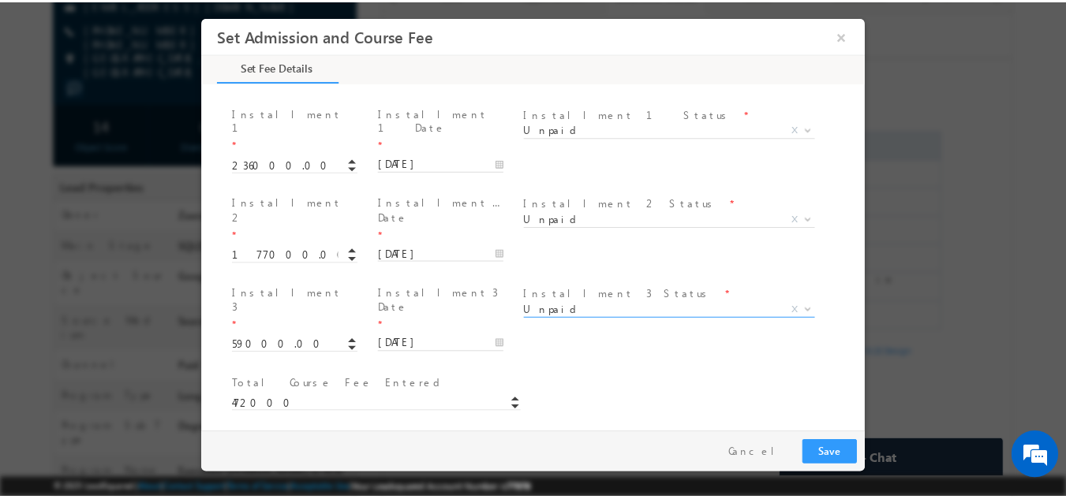
scroll to position [745, 0]
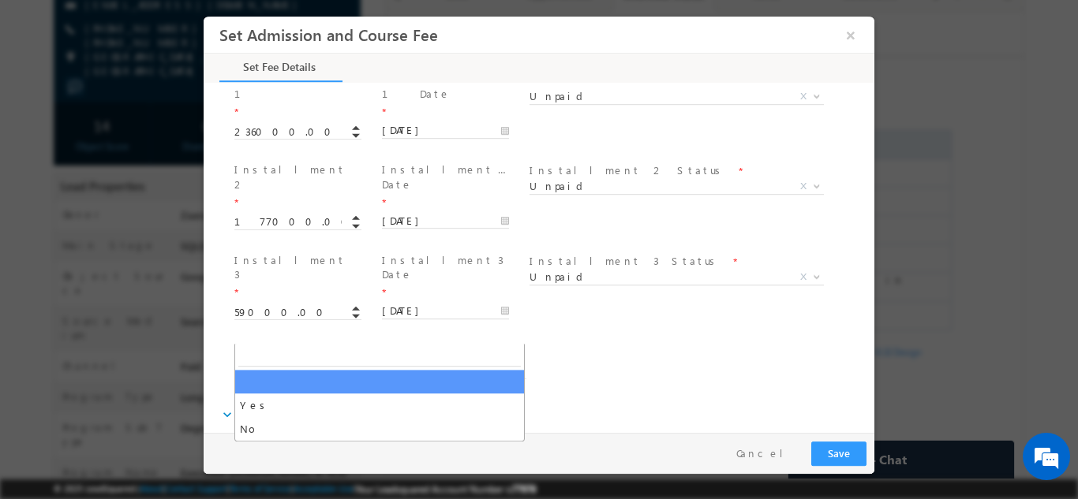
click at [369, 452] on span "X" at bounding box center [381, 460] width 294 height 16
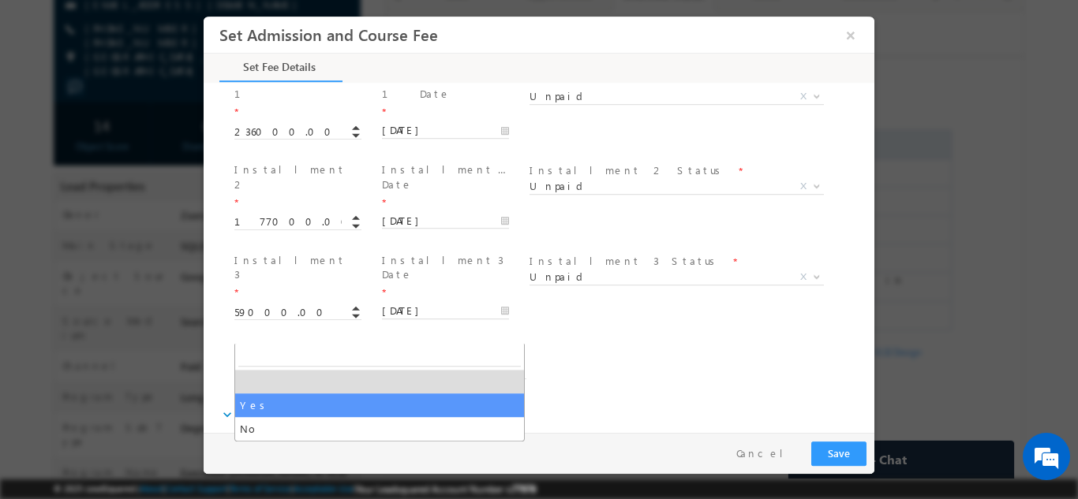
select select "Yes"
type input "531000"
type input "450000"
type input "81000"
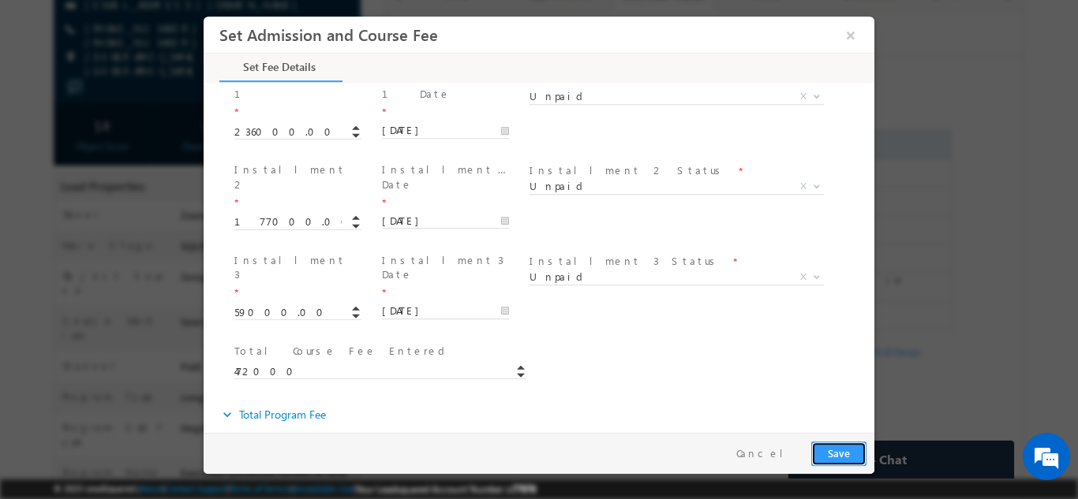
click at [846, 447] on button "Save" at bounding box center [838, 453] width 55 height 24
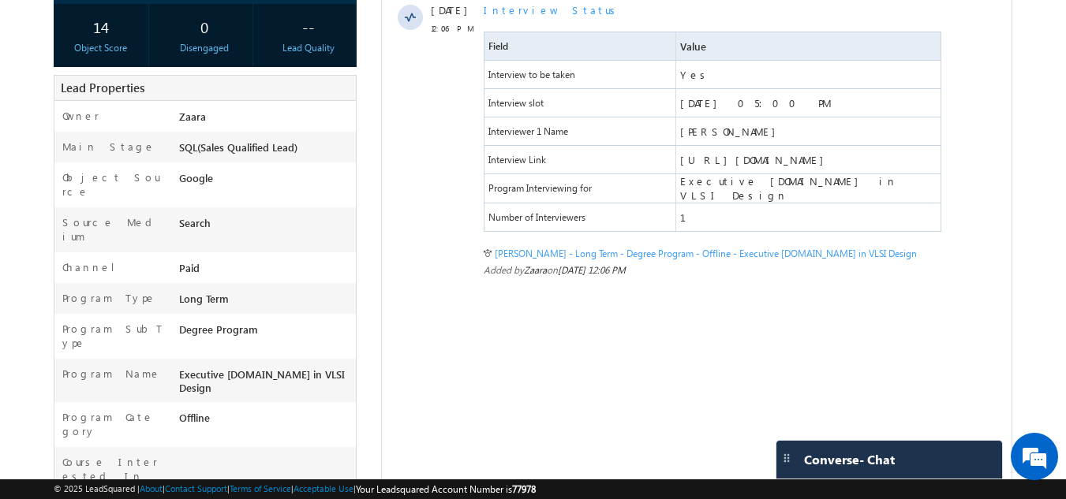
scroll to position [0, 0]
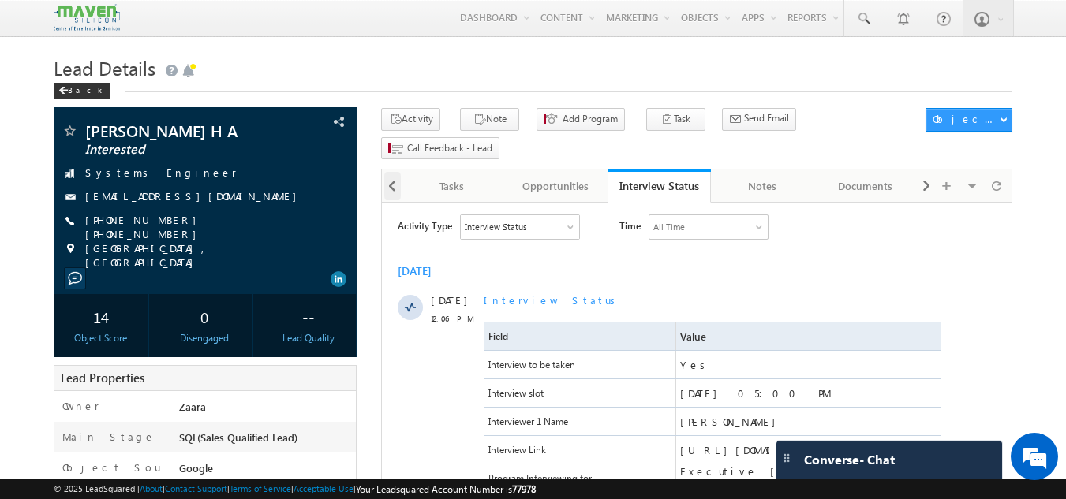
click at [391, 172] on span at bounding box center [391, 186] width 9 height 28
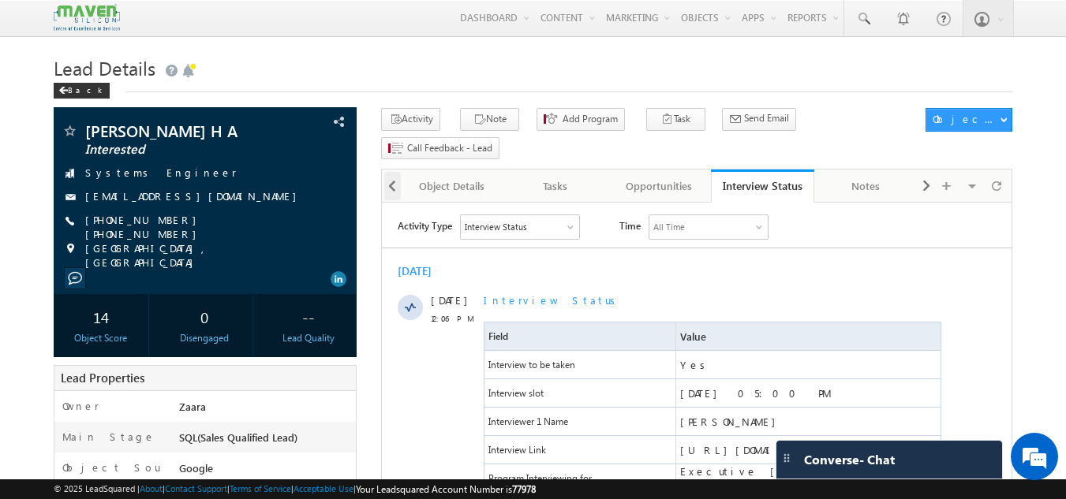
click at [391, 172] on span at bounding box center [391, 186] width 9 height 28
click at [391, 170] on div at bounding box center [391, 185] width 19 height 31
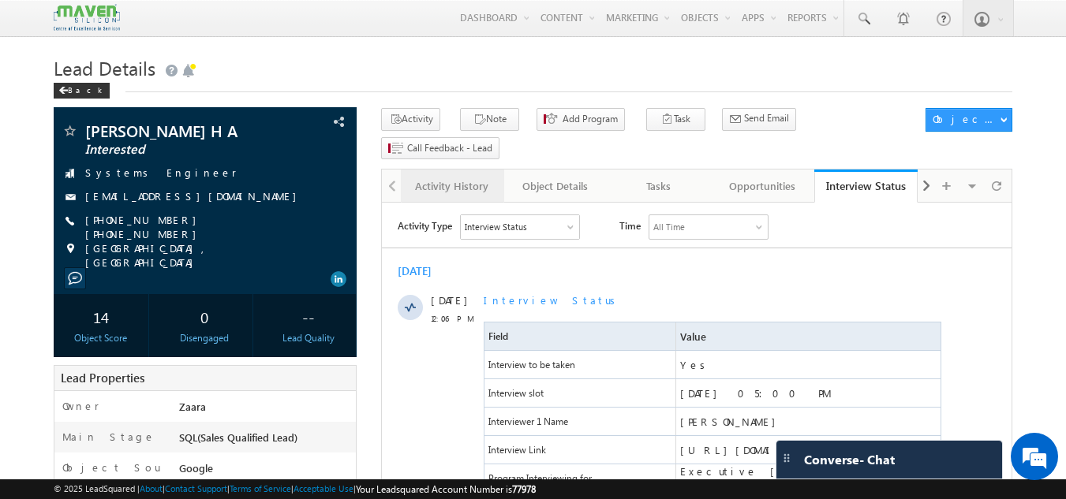
click at [421, 177] on div "Activity History" at bounding box center [451, 186] width 77 height 19
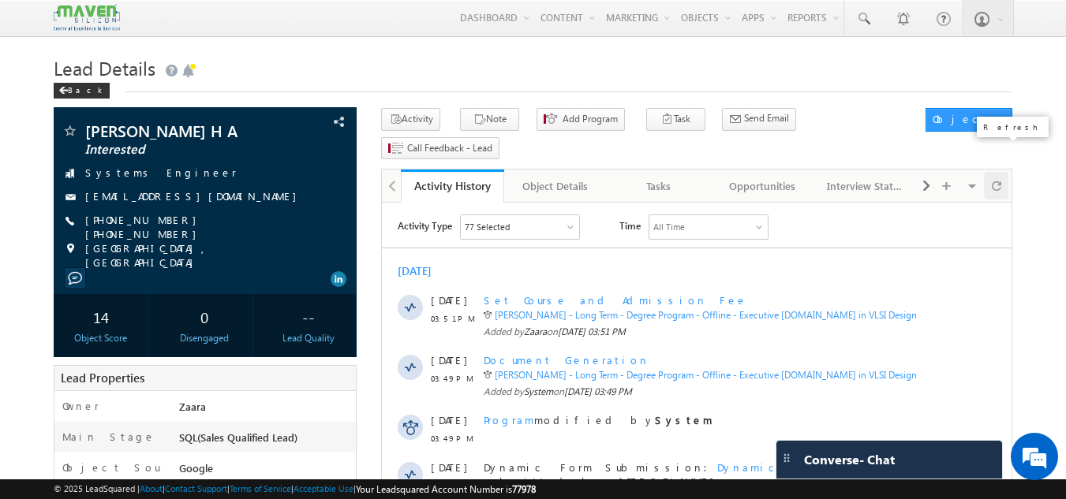
click at [995, 172] on span at bounding box center [996, 186] width 9 height 28
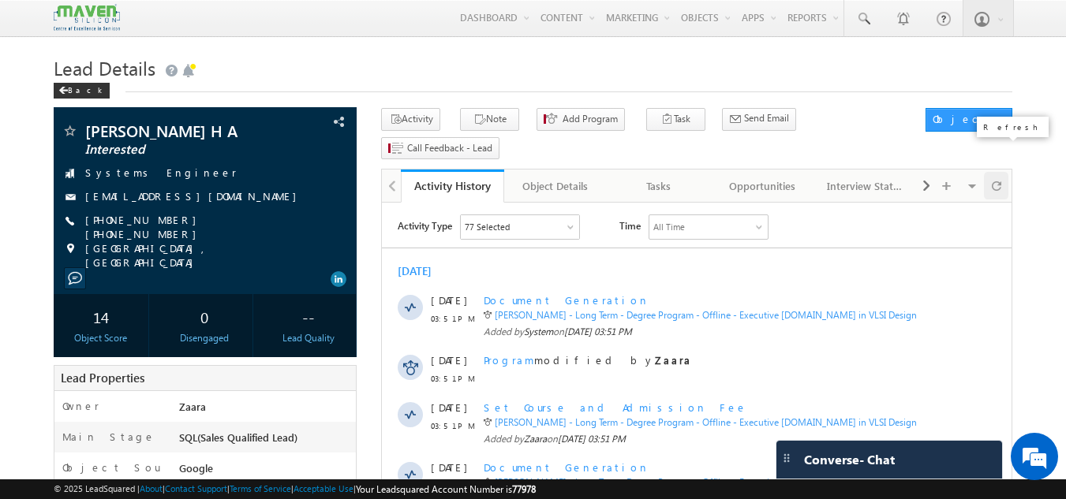
click at [995, 172] on span at bounding box center [996, 186] width 9 height 28
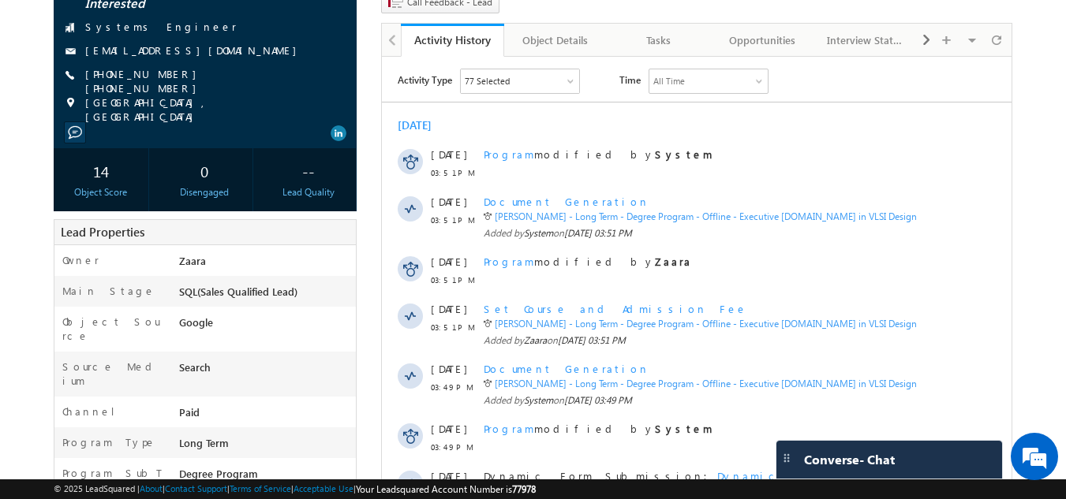
scroll to position [147, 0]
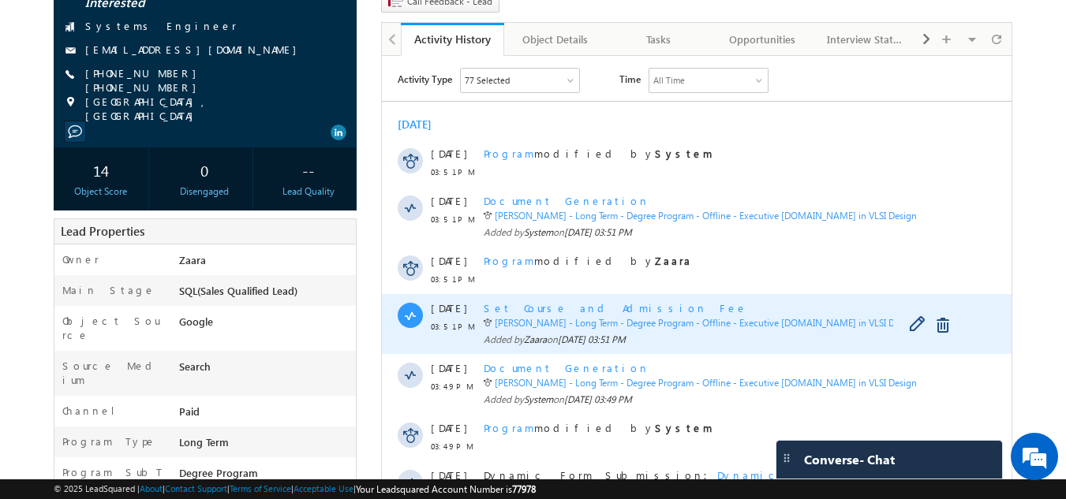
click at [601, 307] on span "Set Course and Admission Fee" at bounding box center [616, 307] width 264 height 13
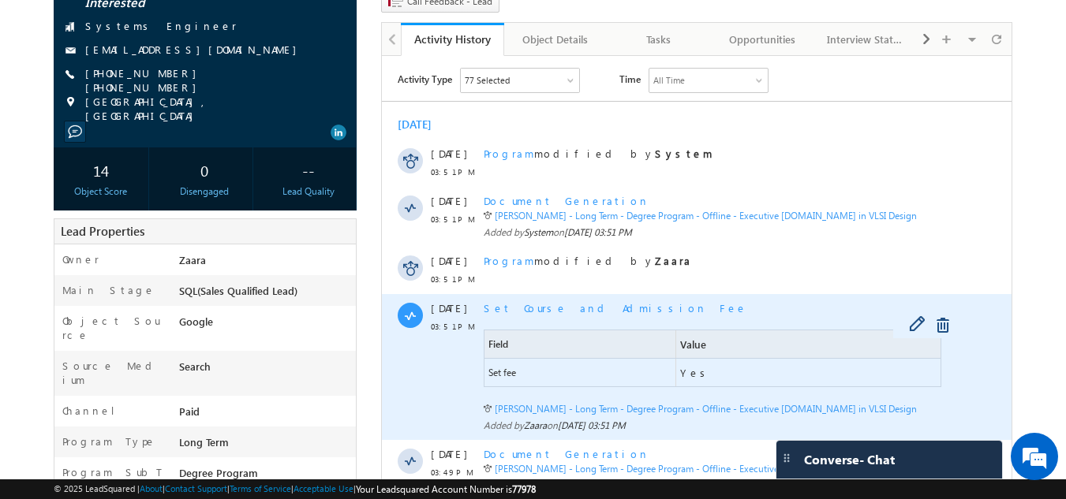
click at [724, 409] on link "Rajathadri H A - Long Term - Degree Program - Offline - Executive M.Tech in VLS…" at bounding box center [706, 409] width 422 height 12
